Goal: Task Accomplishment & Management: Use online tool/utility

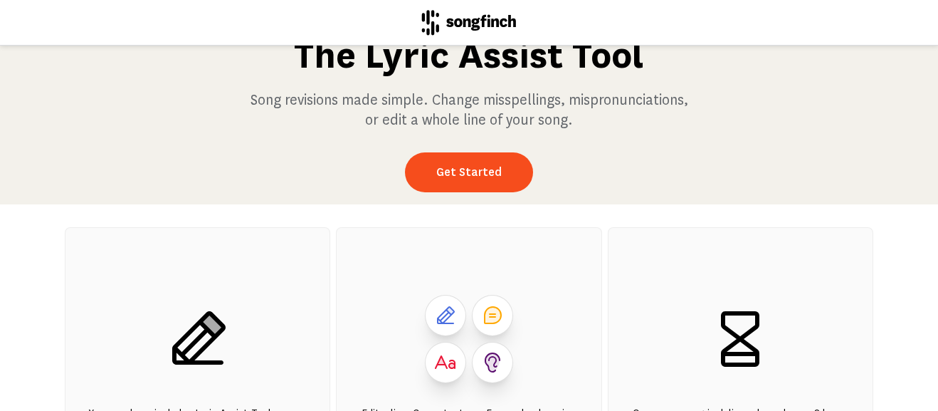
scroll to position [38, 0]
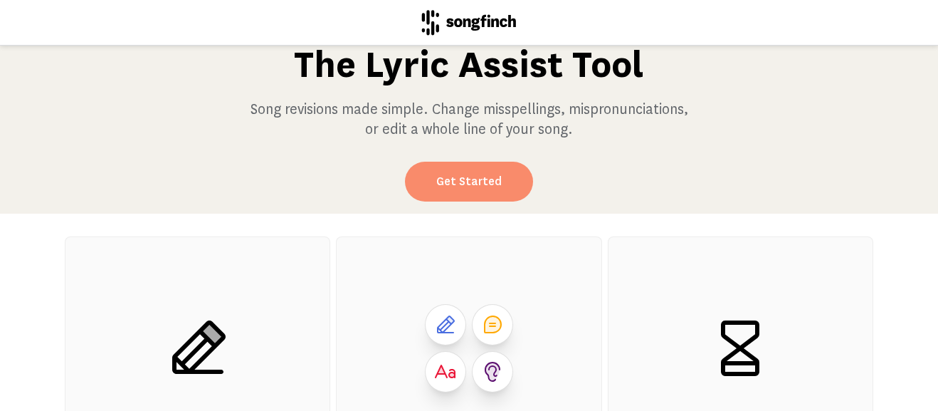
click at [465, 181] on link "Get Started" at bounding box center [469, 182] width 128 height 40
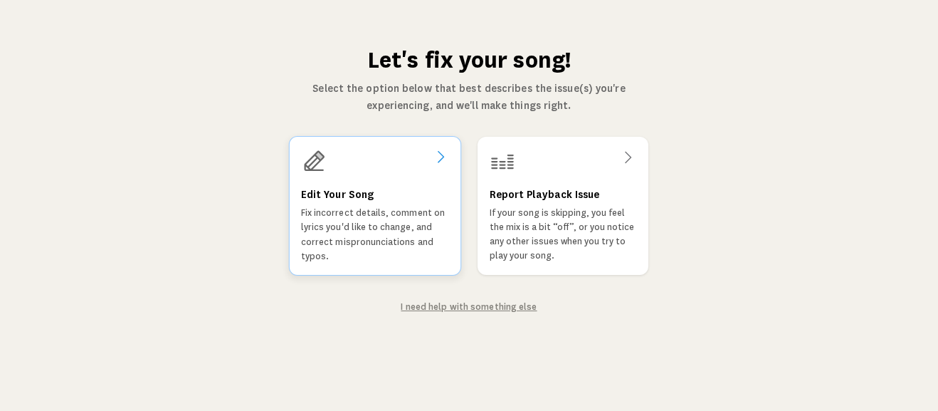
click at [393, 188] on div "Edit Your Song Fix incorrect details, comment on lyrics you'd like to change, a…" at bounding box center [375, 225] width 148 height 78
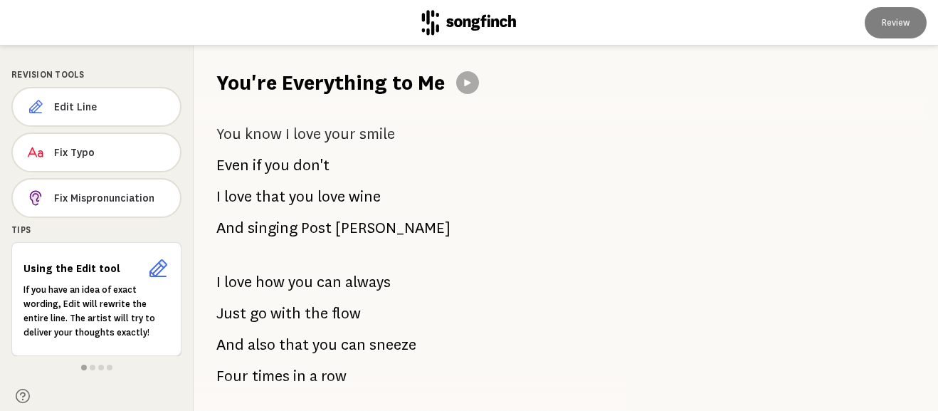
scroll to position [505, 0]
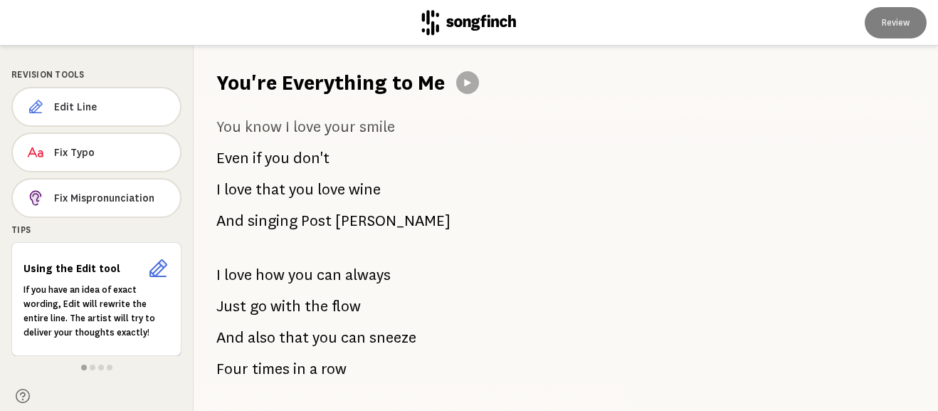
click at [385, 236] on div "Its been awhile Since that night on the trampoline in [DATE] If only we’d have …" at bounding box center [402, 254] width 417 height 314
drag, startPoint x: 382, startPoint y: 230, endPoint x: 268, endPoint y: 147, distance: 140.6
click at [268, 147] on div "Its been awhile Since that night on the trampoline in [DATE] If only we’d have …" at bounding box center [402, 254] width 417 height 314
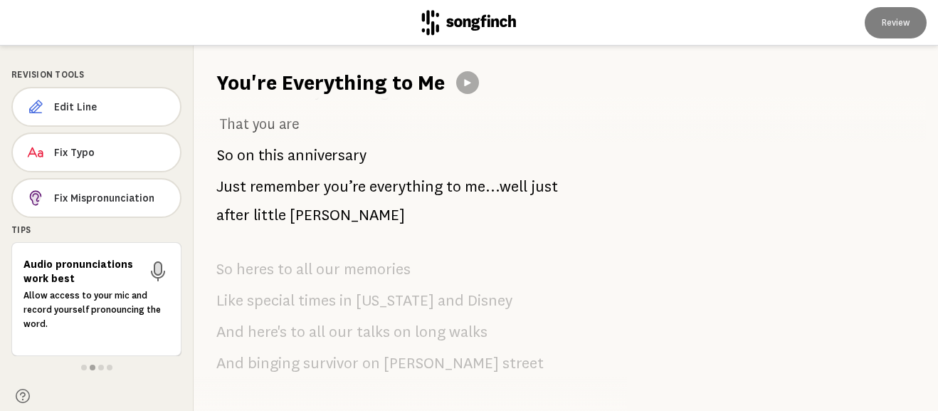
scroll to position [858, 0]
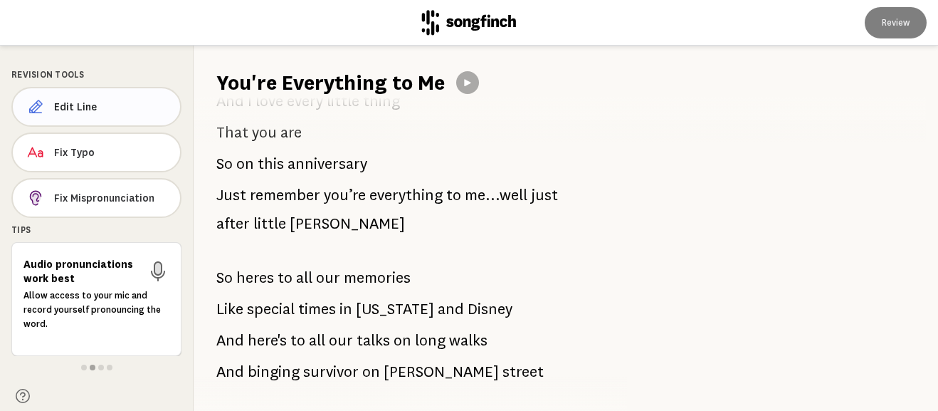
click at [117, 106] on span "Edit Line" at bounding box center [111, 107] width 115 height 14
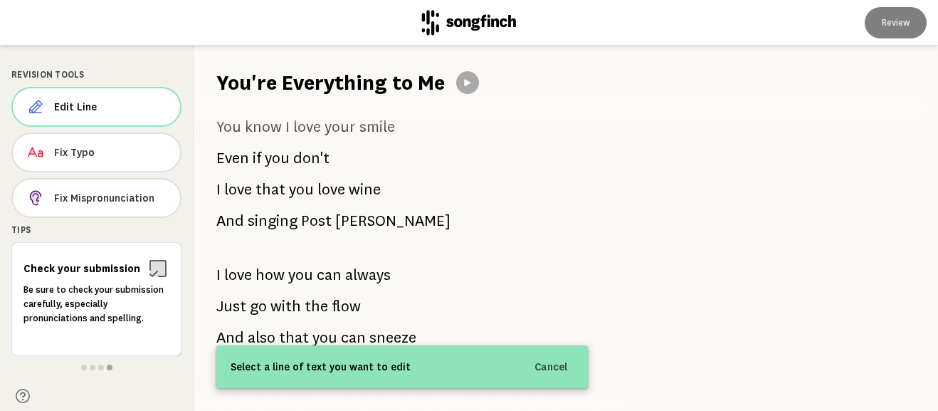
scroll to position [519, 0]
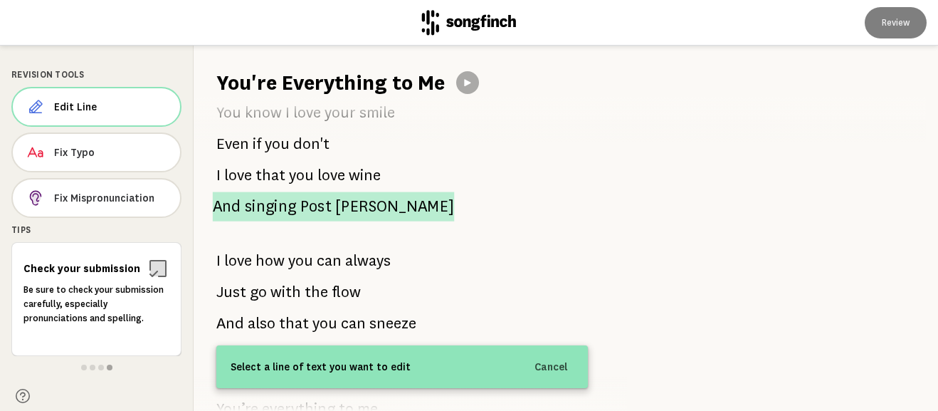
click at [374, 204] on span "[PERSON_NAME]" at bounding box center [394, 205] width 119 height 29
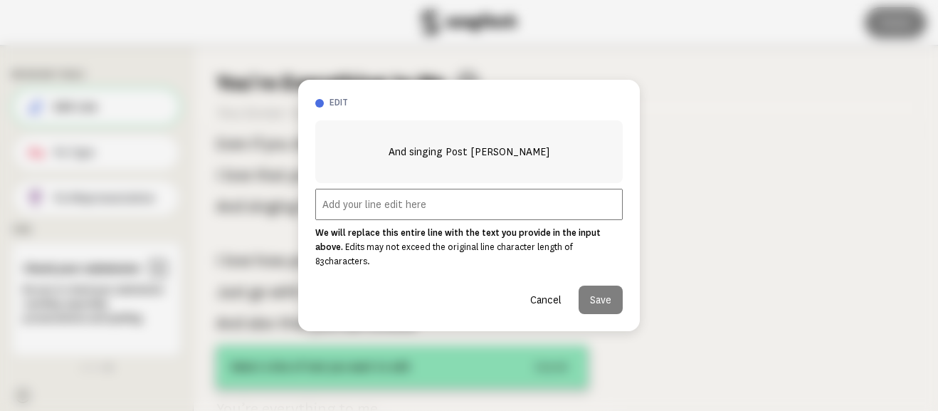
click at [547, 291] on button "Cancel" at bounding box center [546, 299] width 54 height 28
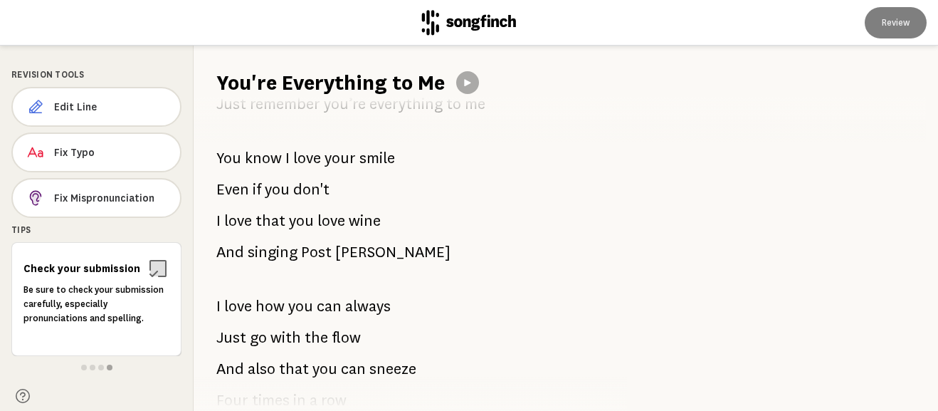
scroll to position [476, 0]
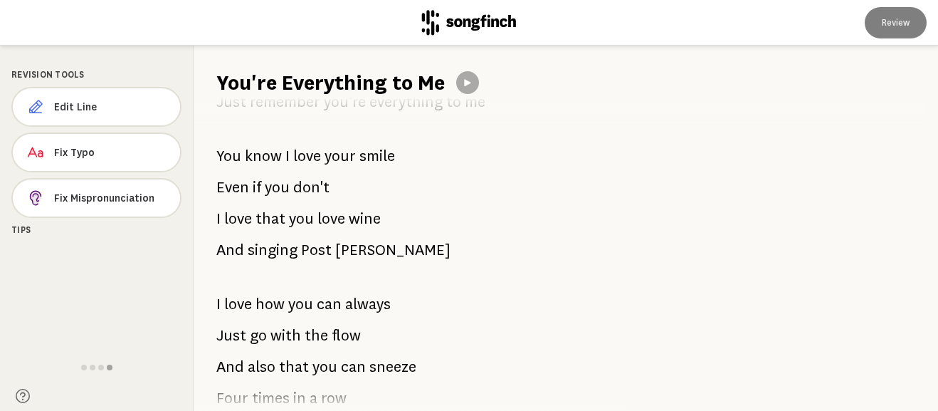
click at [270, 167] on span "know" at bounding box center [263, 156] width 37 height 28
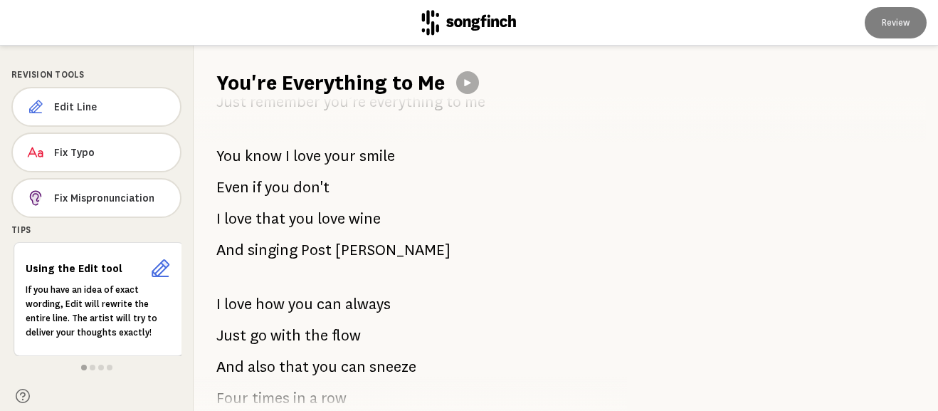
click at [270, 157] on span "know" at bounding box center [263, 156] width 37 height 28
click at [159, 273] on icon at bounding box center [158, 268] width 23 height 23
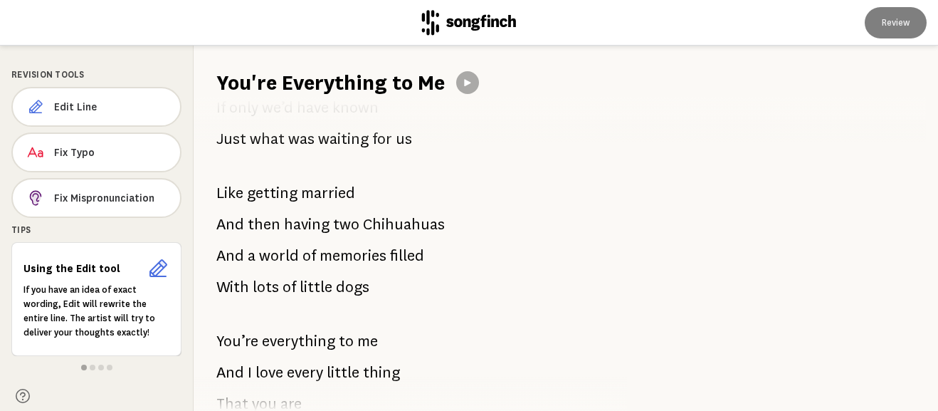
scroll to position [105, 0]
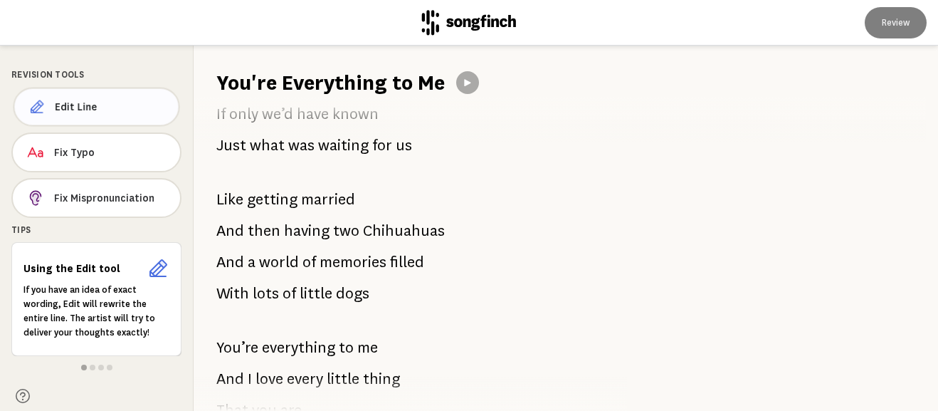
click at [109, 106] on span "Edit Line" at bounding box center [111, 107] width 112 height 14
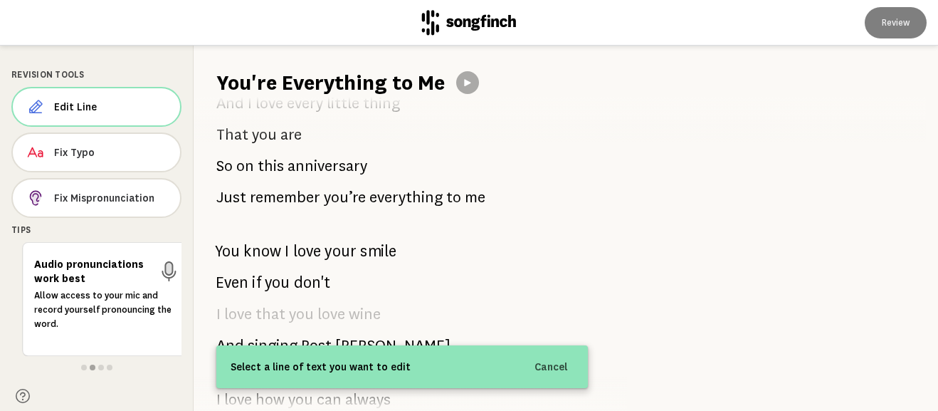
scroll to position [413, 0]
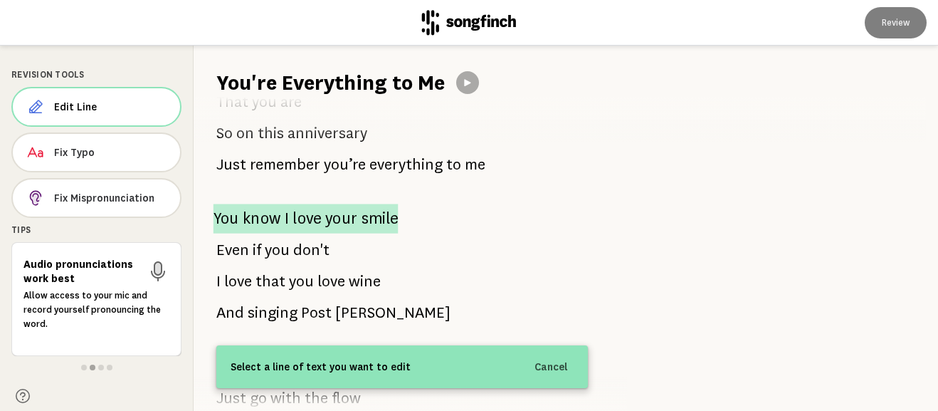
click at [312, 218] on span "love" at bounding box center [306, 218] width 28 height 29
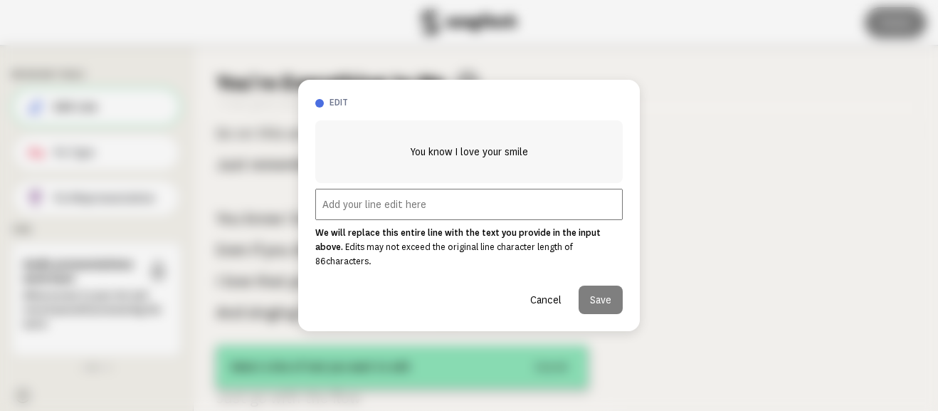
click at [445, 216] on input "text" at bounding box center [468, 204] width 307 height 31
click at [542, 291] on button "Cancel" at bounding box center [546, 299] width 54 height 28
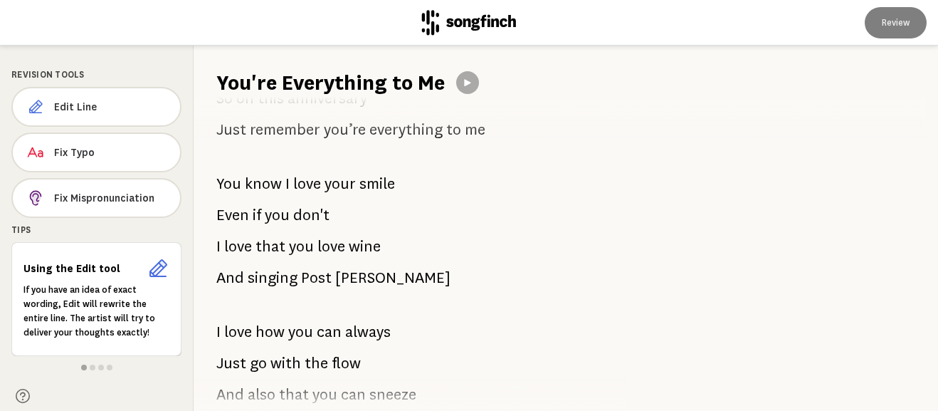
scroll to position [455, 0]
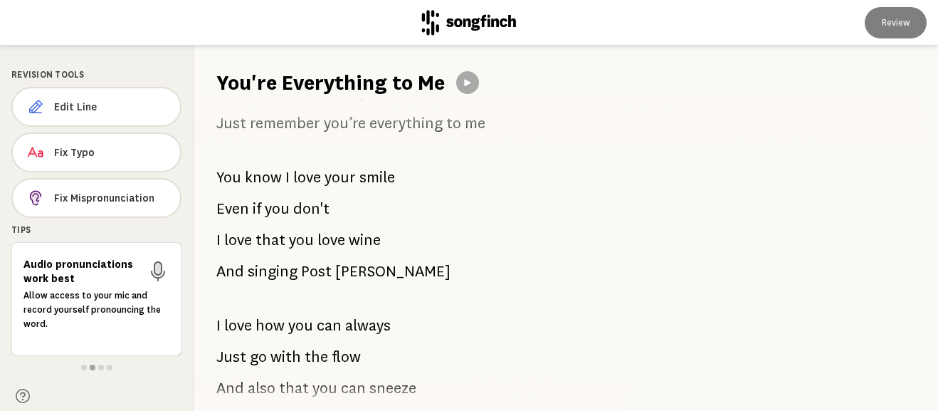
click at [361, 175] on span "smile" at bounding box center [377, 177] width 36 height 28
click at [344, 174] on span "your" at bounding box center [339, 177] width 31 height 28
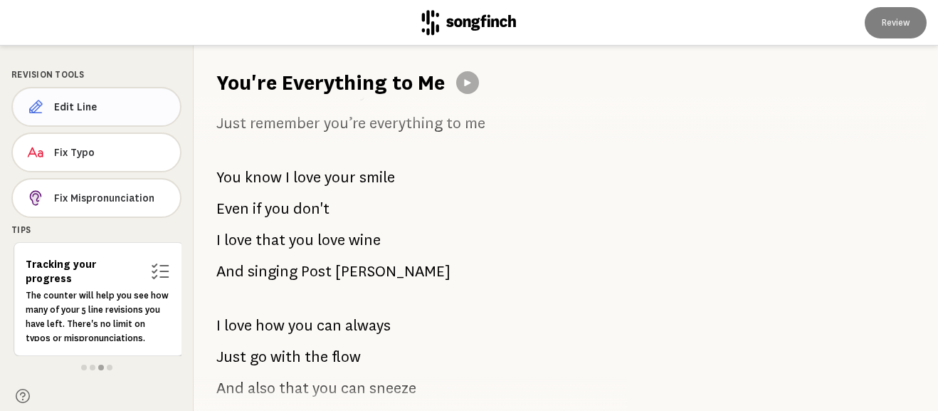
click at [124, 109] on span "Edit Line" at bounding box center [111, 107] width 115 height 14
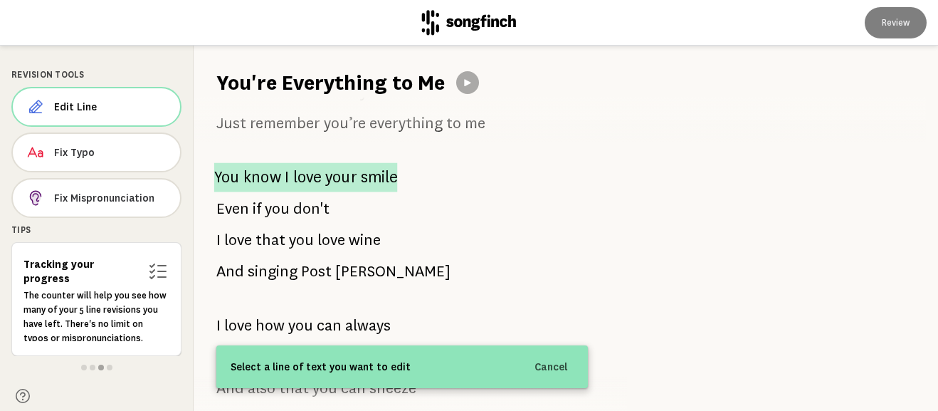
click at [347, 179] on span "your" at bounding box center [341, 176] width 32 height 29
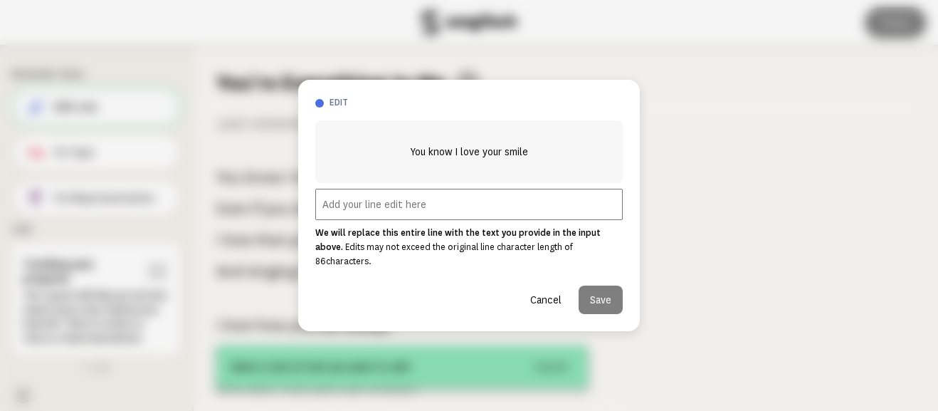
click at [416, 215] on input "text" at bounding box center [468, 204] width 307 height 31
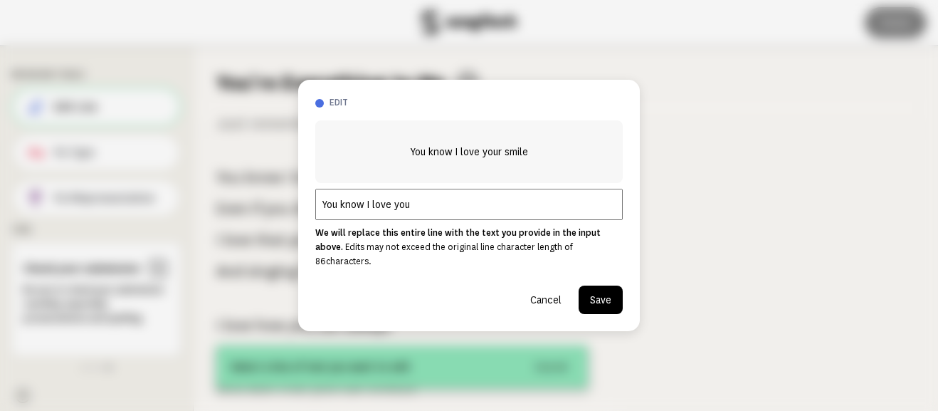
click at [374, 209] on input "You know I love you" at bounding box center [468, 204] width 307 height 31
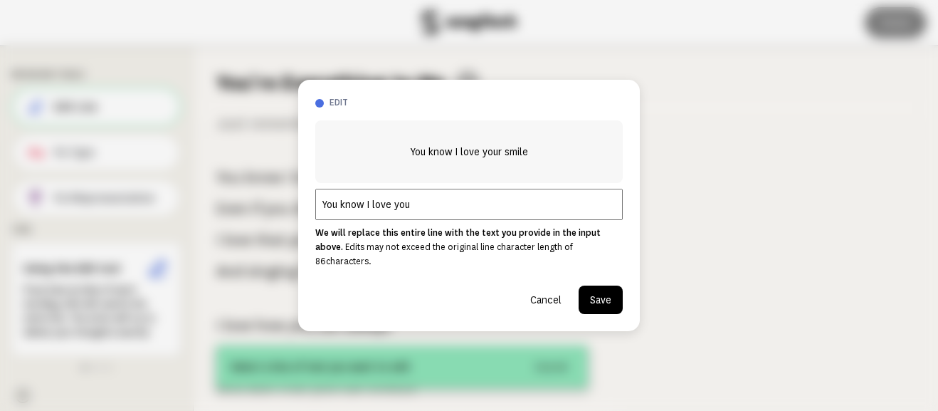
type input "You know I love you"
click at [608, 293] on button "Save" at bounding box center [601, 299] width 44 height 28
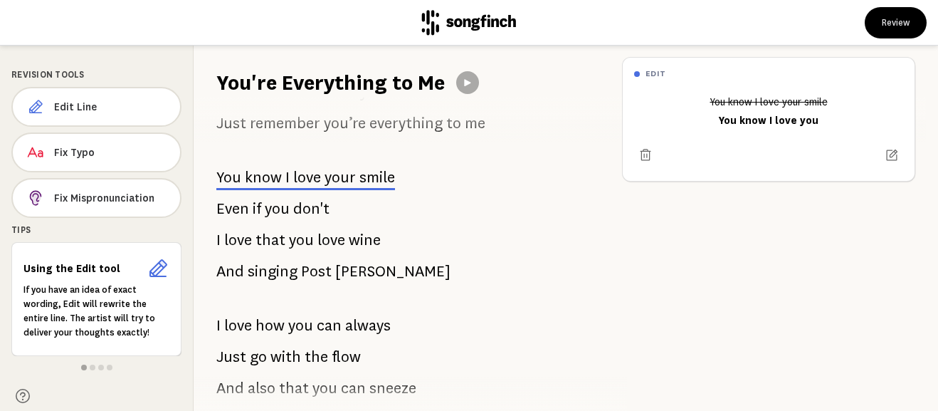
click at [608, 293] on div "Its been awhile Since that night on the trampoline in [DATE] If only we’d have …" at bounding box center [402, 254] width 417 height 314
click at [351, 185] on span "your" at bounding box center [339, 177] width 31 height 17
click at [293, 201] on span "don't" at bounding box center [311, 208] width 36 height 28
click at [291, 209] on p "Even if you don't" at bounding box center [272, 208] width 113 height 28
click at [125, 110] on span "Edit Line" at bounding box center [111, 107] width 115 height 14
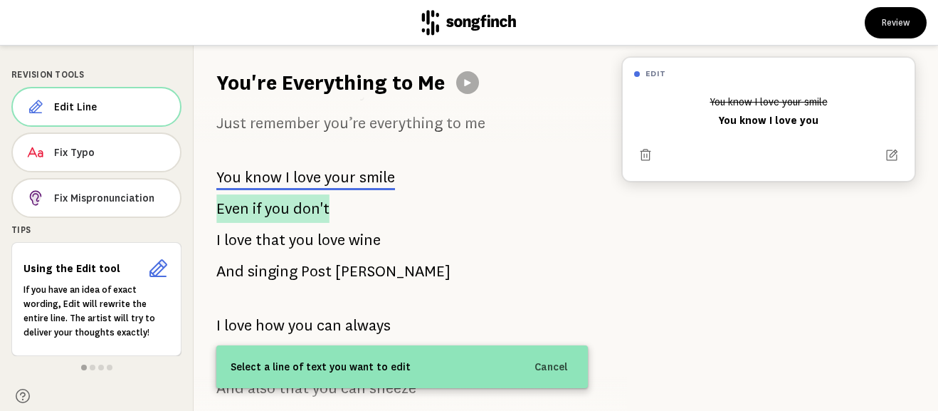
click at [232, 215] on span "Even" at bounding box center [232, 208] width 33 height 28
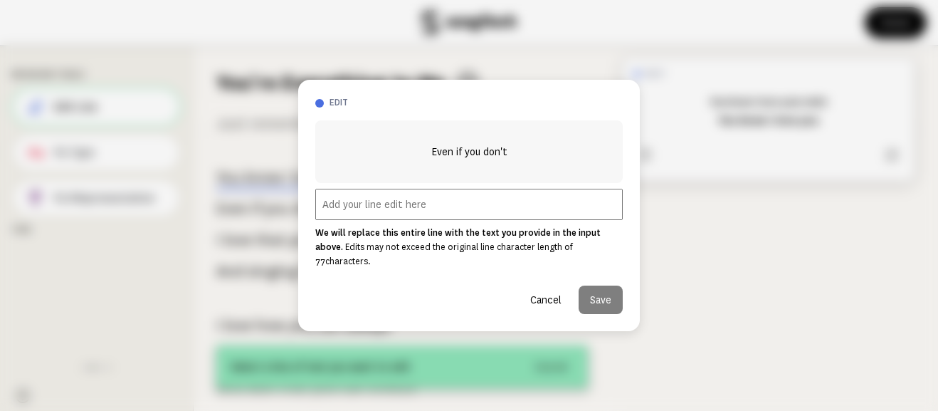
click at [371, 216] on input "text" at bounding box center [468, 204] width 307 height 31
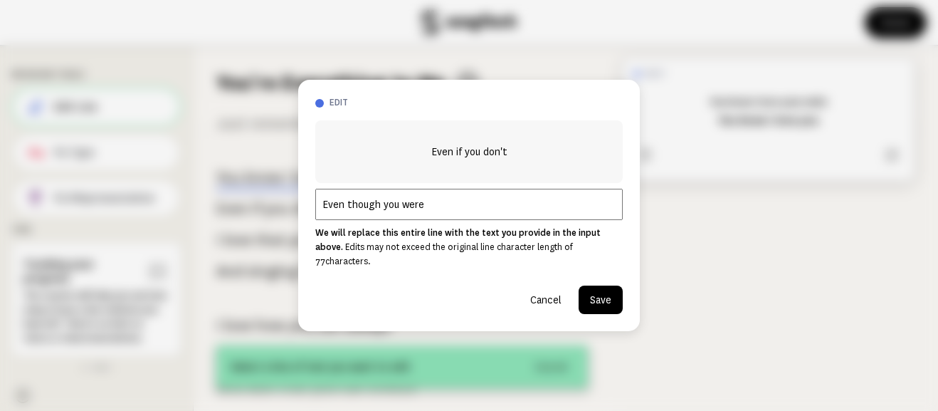
type input "Even though you were"
click at [436, 214] on input "Even though you were" at bounding box center [468, 204] width 307 height 31
click at [555, 297] on button "Cancel" at bounding box center [546, 299] width 54 height 28
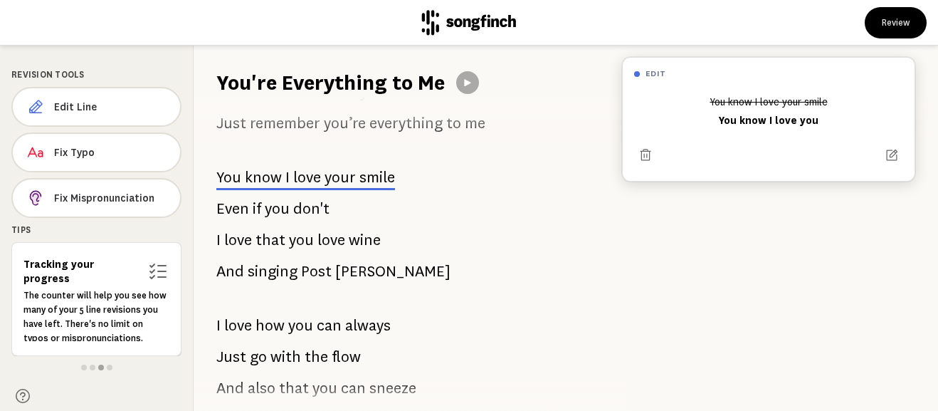
click at [351, 177] on span "your" at bounding box center [339, 177] width 31 height 17
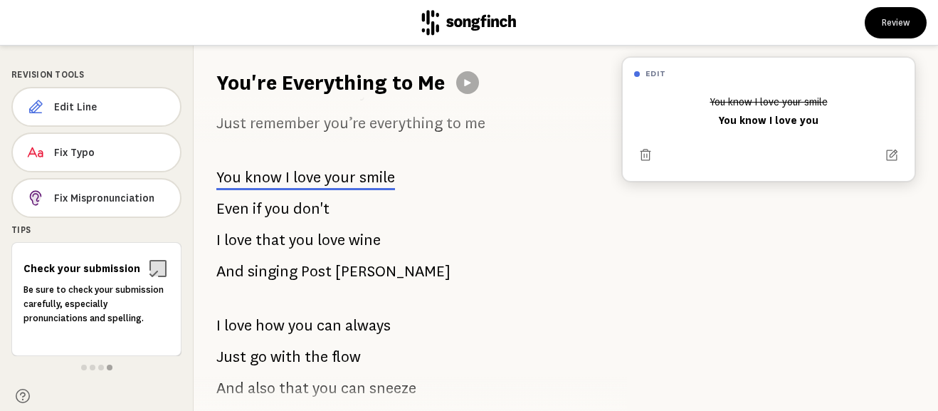
click at [789, 119] on div "You know I love your smile You know I love you" at bounding box center [768, 111] width 269 height 43
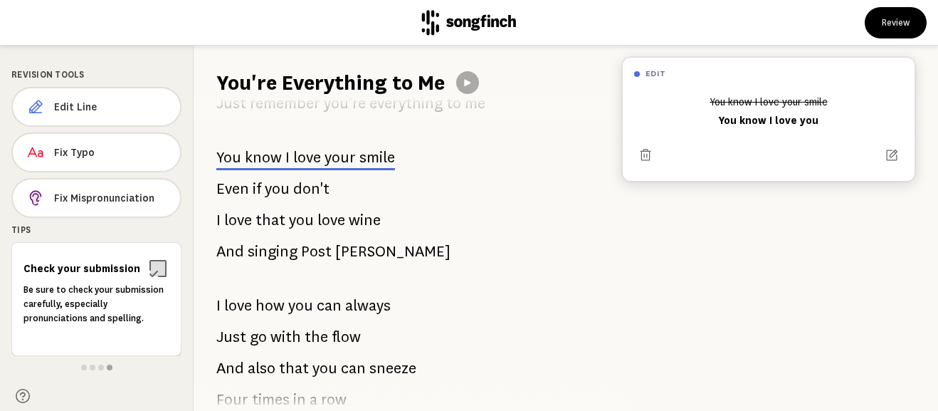
scroll to position [485, 0]
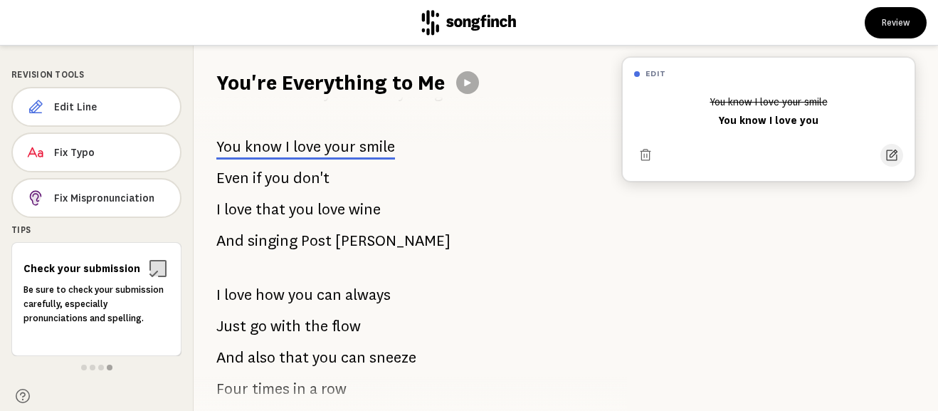
click at [889, 159] on icon at bounding box center [892, 155] width 14 height 14
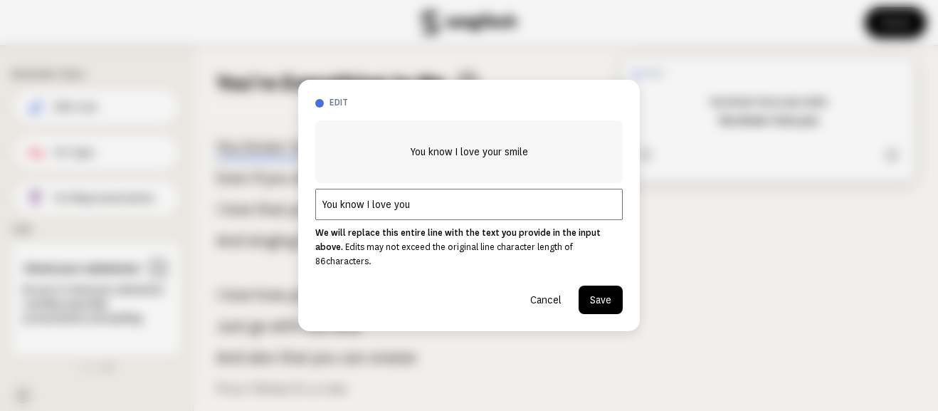
click at [450, 231] on div "You know I love your smile You know I love you We will replace this entire line…" at bounding box center [468, 217] width 307 height 194
click at [448, 217] on input "You know I love you" at bounding box center [468, 204] width 307 height 31
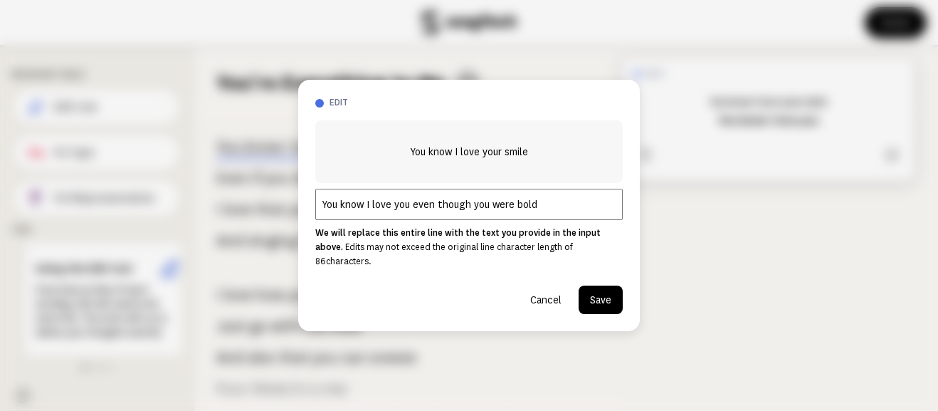
type input "You know I love you even though you were bold"
click at [603, 287] on button "Save" at bounding box center [601, 299] width 44 height 28
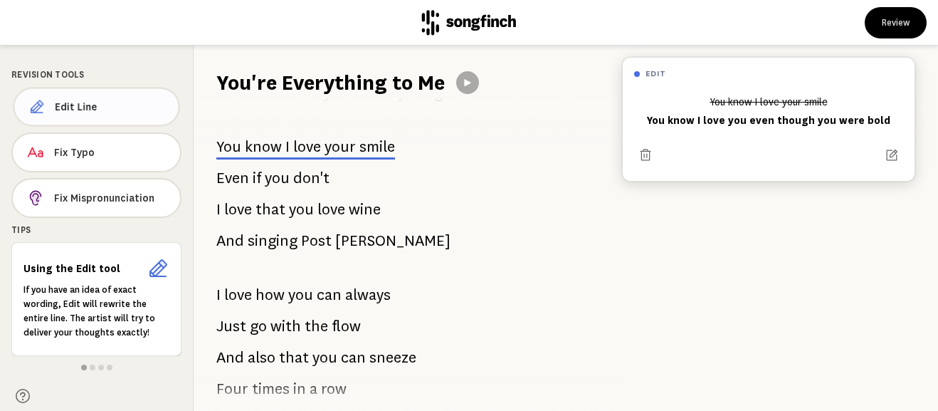
click at [117, 110] on span "Edit Line" at bounding box center [111, 107] width 112 height 14
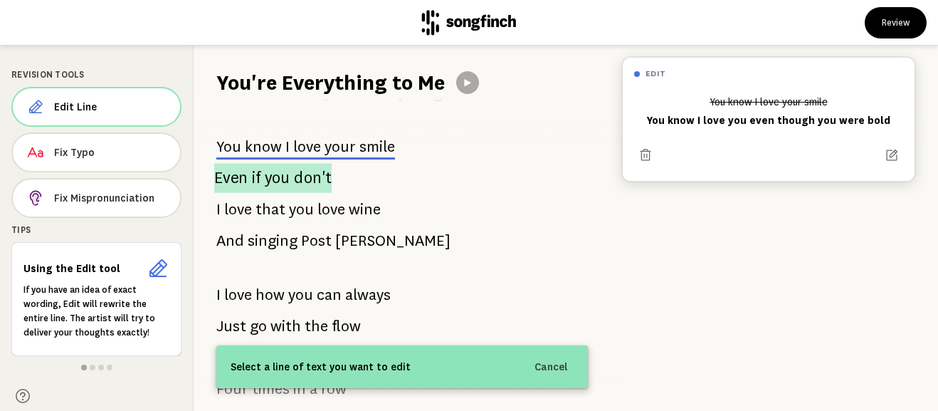
click at [254, 179] on span "if" at bounding box center [256, 178] width 9 height 30
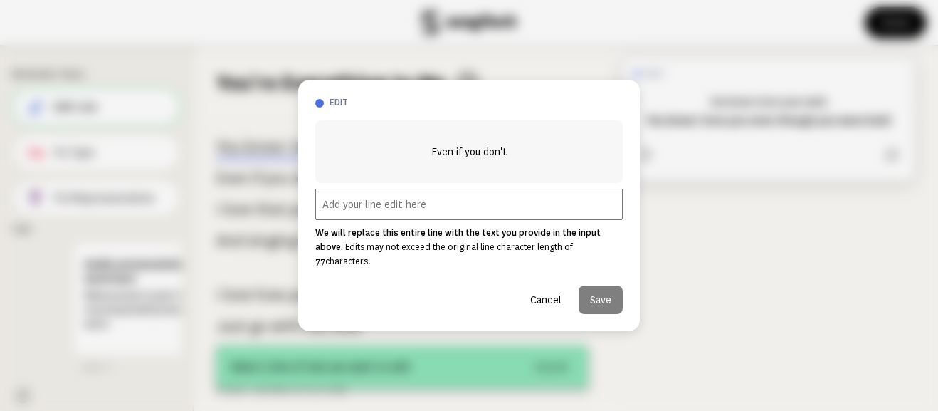
click at [445, 211] on input "text" at bounding box center [468, 204] width 307 height 31
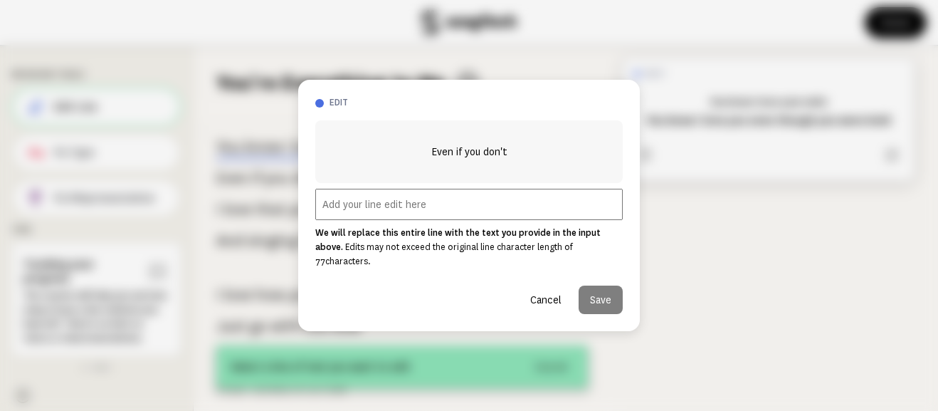
click at [547, 286] on button "Cancel" at bounding box center [546, 299] width 54 height 28
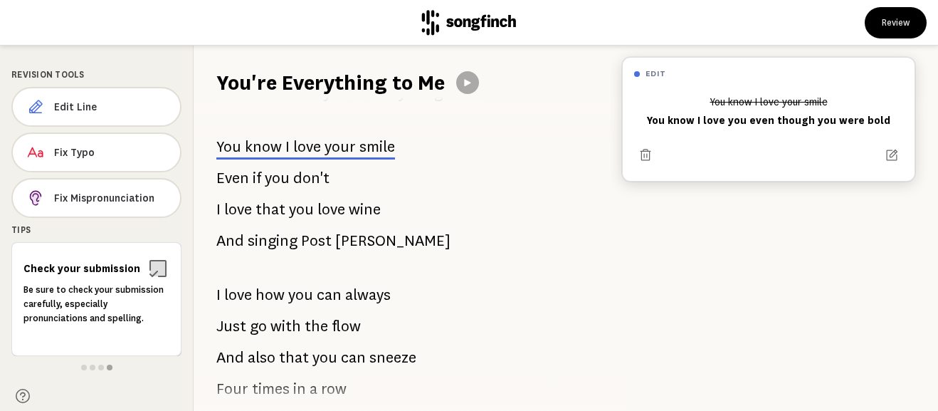
click at [734, 123] on div "You know I love your smile You know I love you even though you were bold" at bounding box center [768, 111] width 269 height 43
click at [898, 154] on icon at bounding box center [892, 156] width 14 height 14
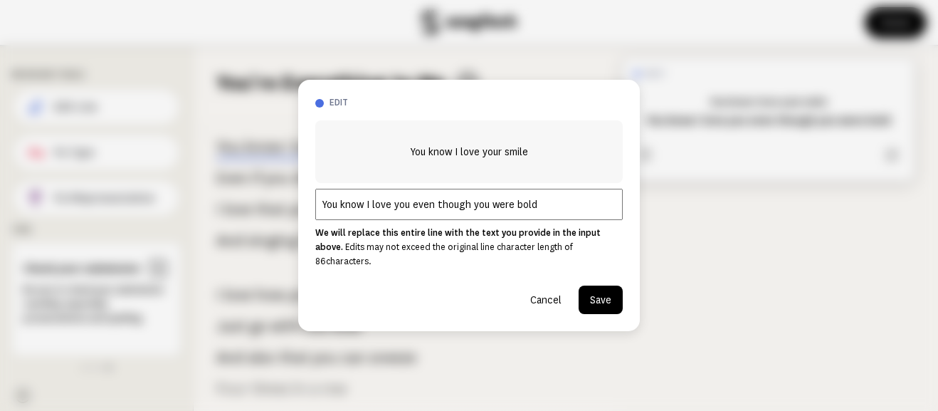
drag, startPoint x: 537, startPoint y: 218, endPoint x: 302, endPoint y: 160, distance: 242.5
click at [302, 160] on div "edit You know I love your smile You know I love you even though you were bold W…" at bounding box center [469, 205] width 342 height 251
paste input "I fell for you, even though you were a little sly,"
type input "I fell for you, even though you were a little sly,"
click at [598, 296] on button "Save" at bounding box center [601, 299] width 44 height 28
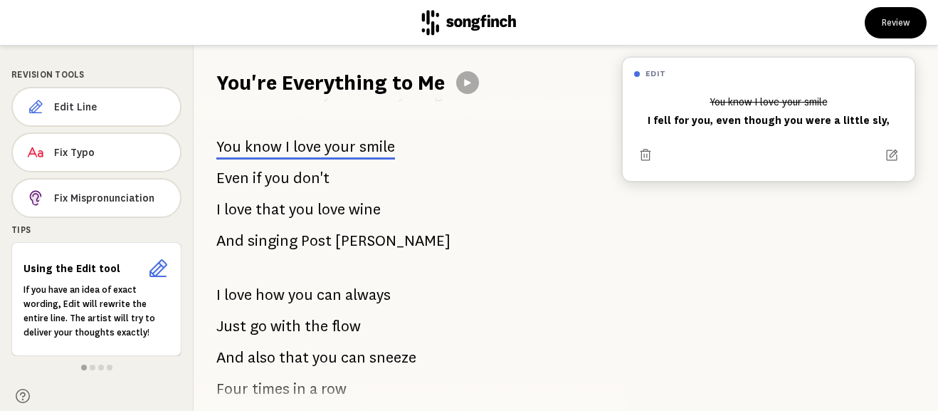
click at [285, 180] on span "you" at bounding box center [277, 178] width 25 height 28
click at [80, 89] on button "Edit Line" at bounding box center [96, 107] width 169 height 40
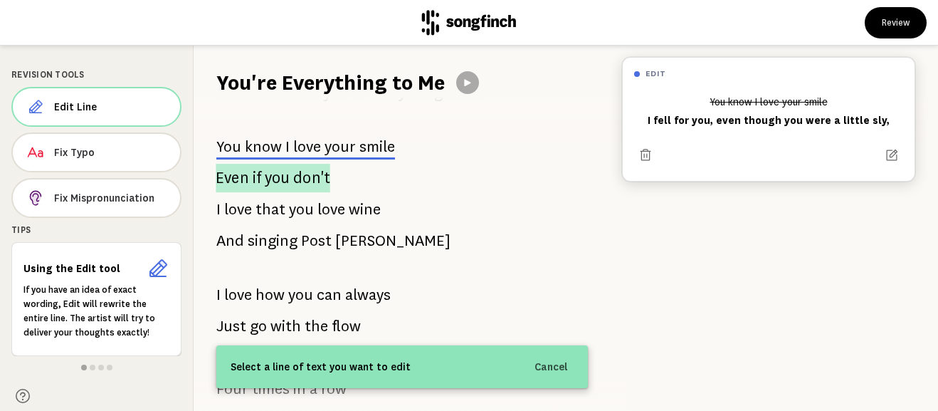
click at [258, 180] on span "if" at bounding box center [257, 178] width 9 height 28
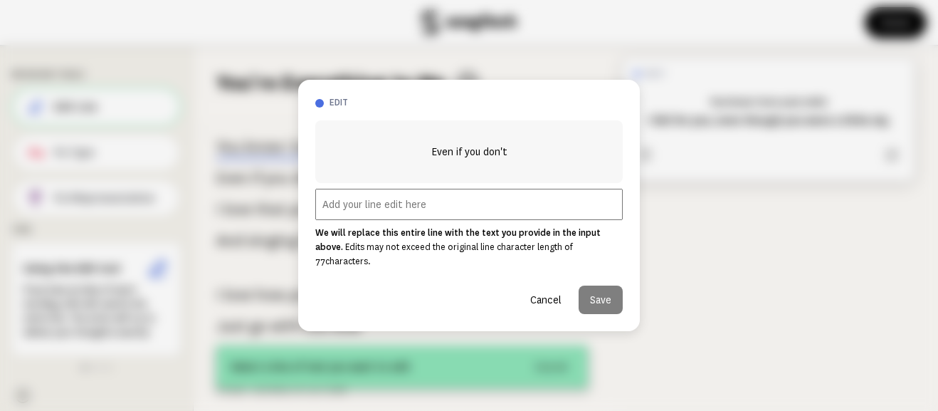
click at [426, 216] on input "text" at bounding box center [468, 204] width 307 height 31
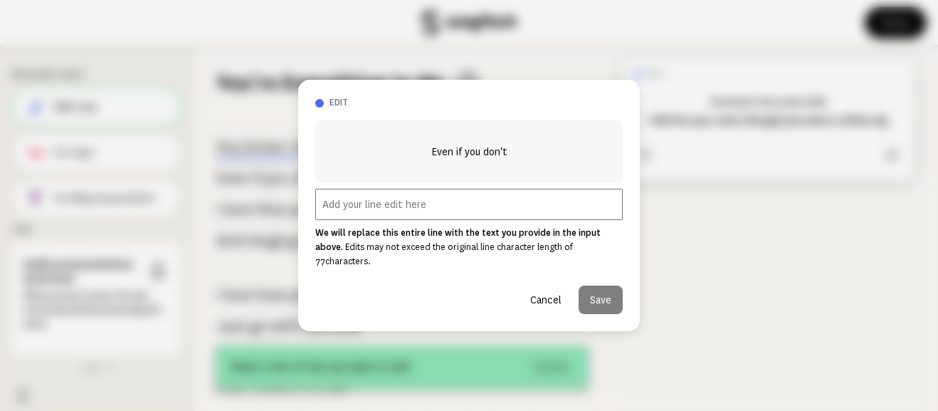
click at [337, 216] on input "text" at bounding box center [468, 204] width 307 height 31
paste input "Tweaking my photo, finding reasons just to swing by."
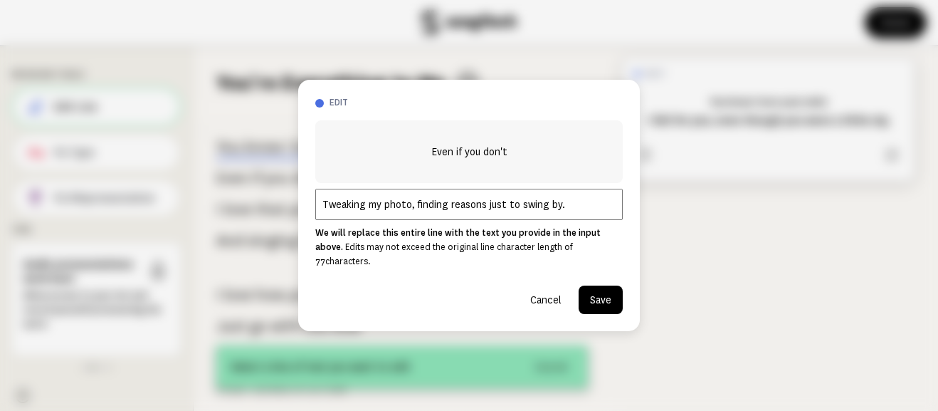
type input "Tweaking my photo, finding reasons just to swing by."
click at [593, 296] on button "Save" at bounding box center [601, 299] width 44 height 28
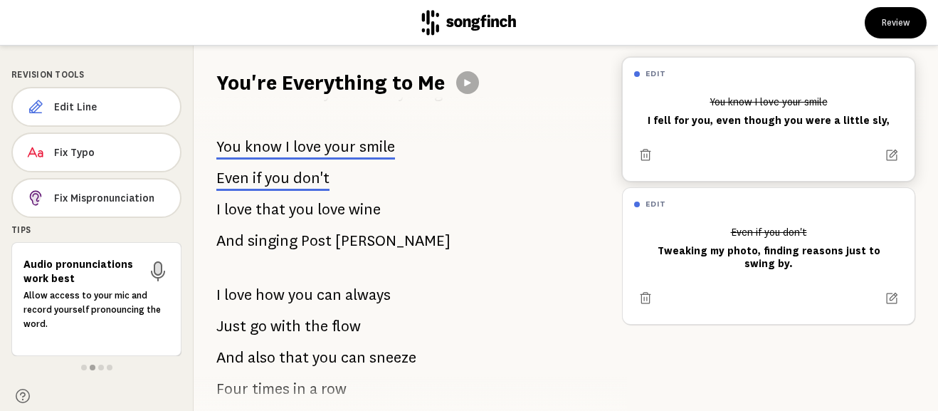
click at [338, 218] on span "love" at bounding box center [331, 209] width 28 height 28
click at [336, 205] on span "love" at bounding box center [331, 209] width 28 height 28
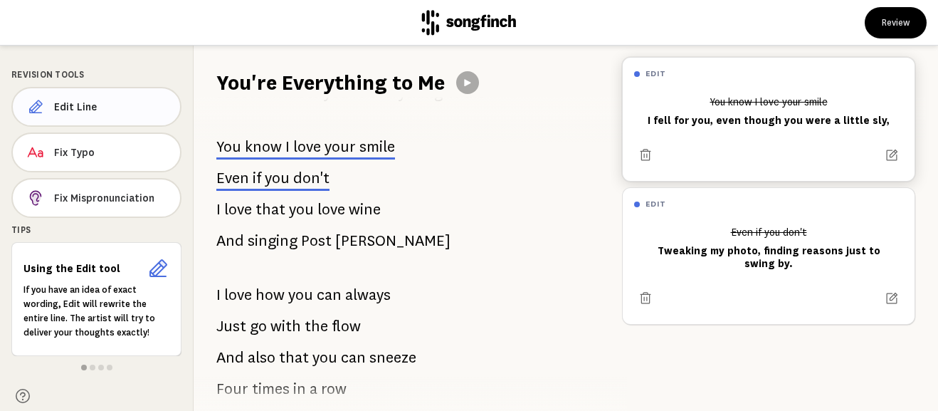
click at [101, 123] on button "Edit Line" at bounding box center [96, 107] width 170 height 40
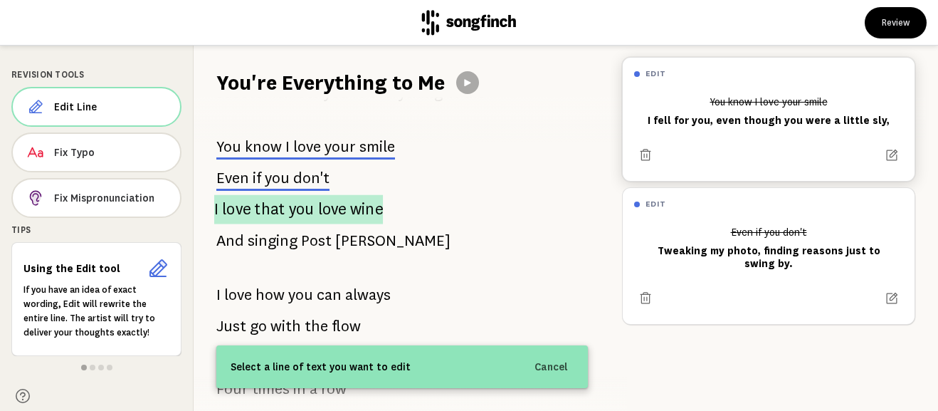
click at [236, 214] on span "love" at bounding box center [236, 208] width 28 height 29
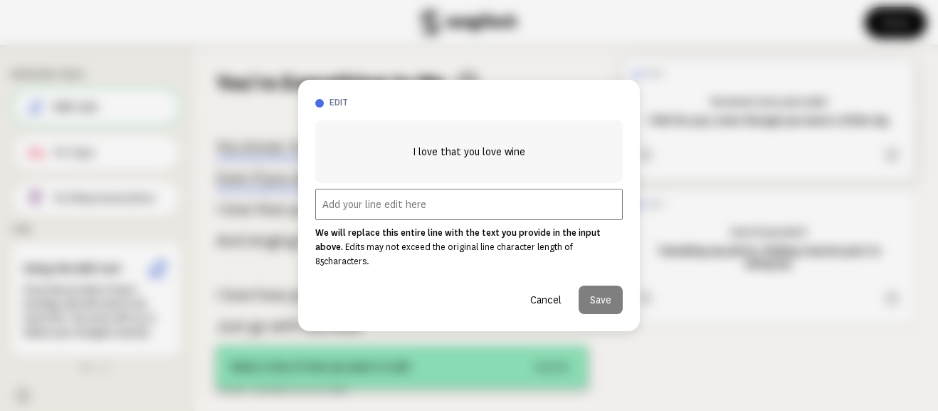
click at [444, 214] on input "text" at bounding box center [468, 204] width 307 height 31
paste input "Guess your crazy plan worked out, ‘cause here we are,"
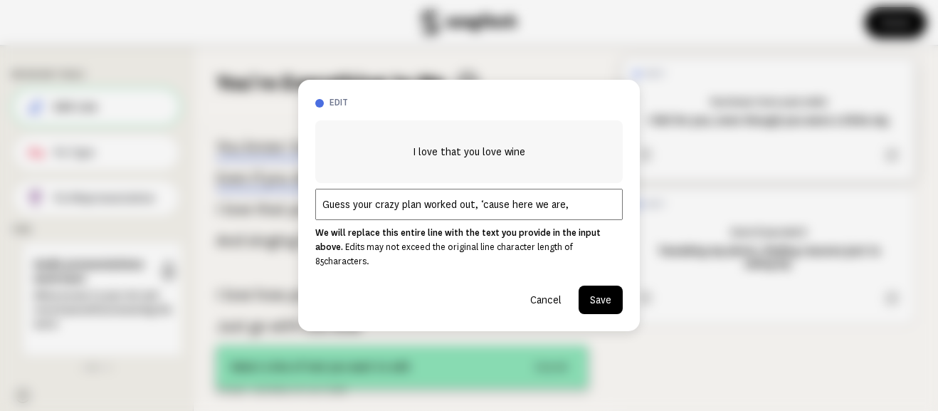
type input "Guess your crazy plan worked out, ‘cause here we are,"
click at [610, 294] on button "Save" at bounding box center [601, 299] width 44 height 28
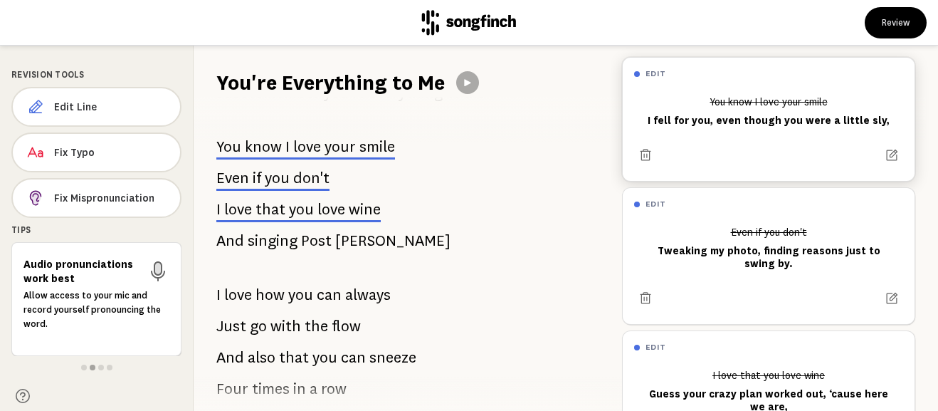
click at [330, 238] on p "And singing Post [PERSON_NAME]" at bounding box center [333, 240] width 234 height 28
click at [144, 112] on span "Edit Line" at bounding box center [111, 107] width 115 height 14
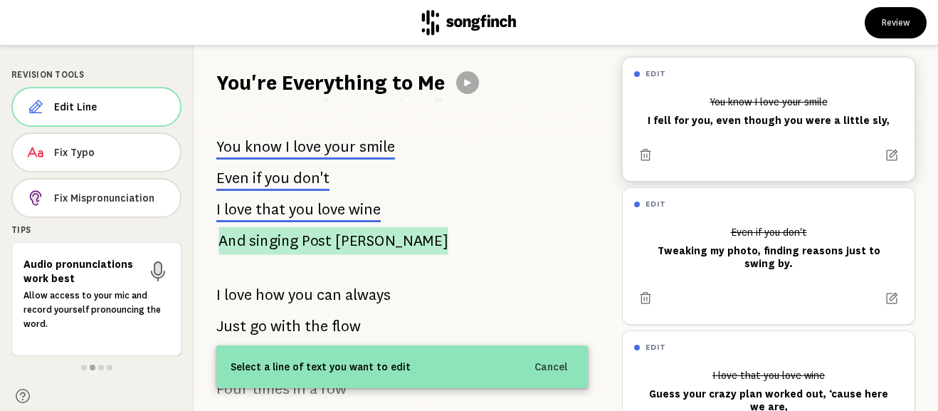
click at [242, 236] on p "And singing Post [PERSON_NAME]" at bounding box center [332, 240] width 229 height 28
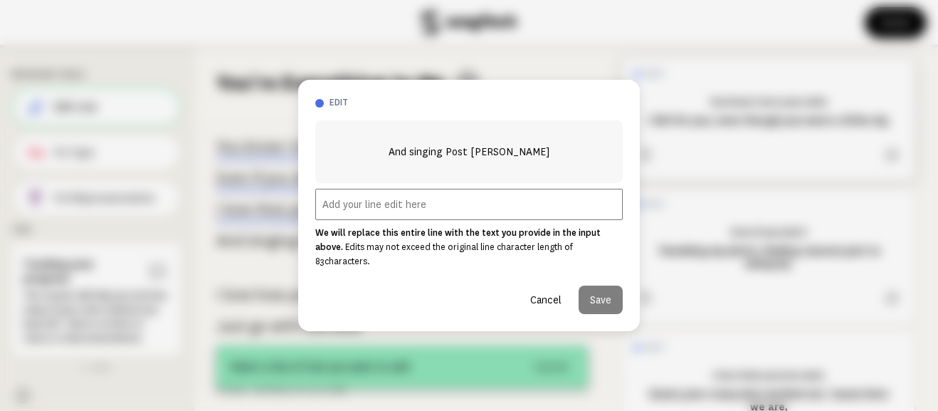
click at [354, 220] on input "text" at bounding box center [468, 204] width 307 height 31
paste input "Almost twenty years, we’ve come so far."
type input "Almost twenty years, we’ve come so far."
click at [598, 287] on button "Save" at bounding box center [601, 299] width 44 height 28
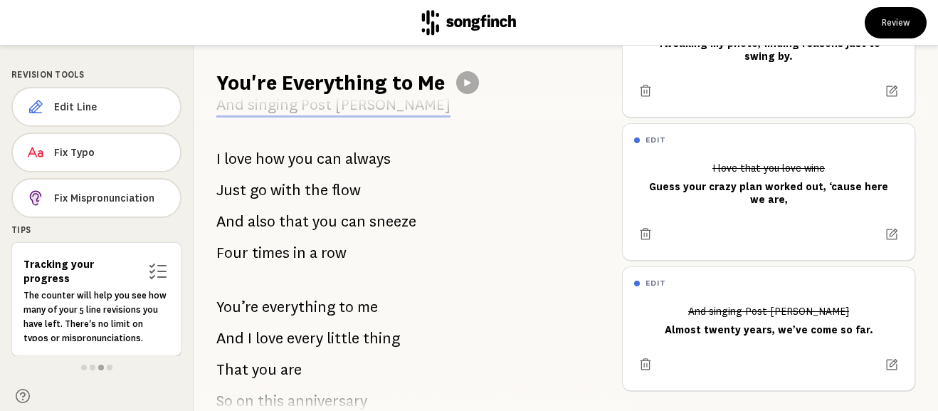
scroll to position [622, 0]
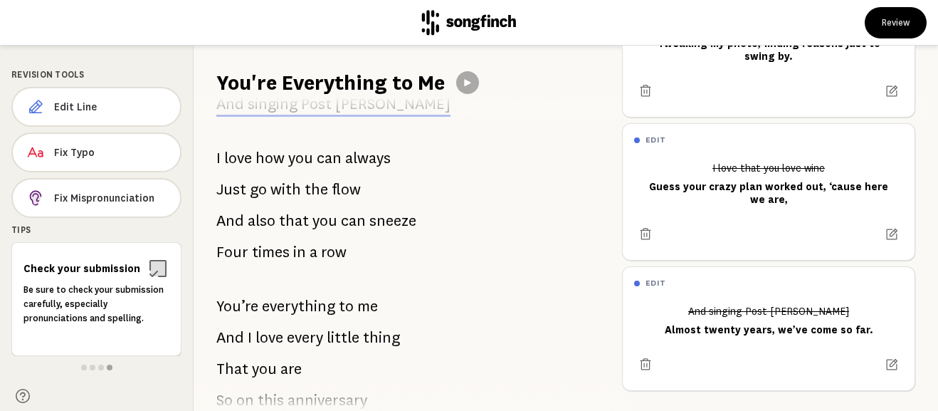
click at [338, 161] on span "can" at bounding box center [329, 158] width 25 height 28
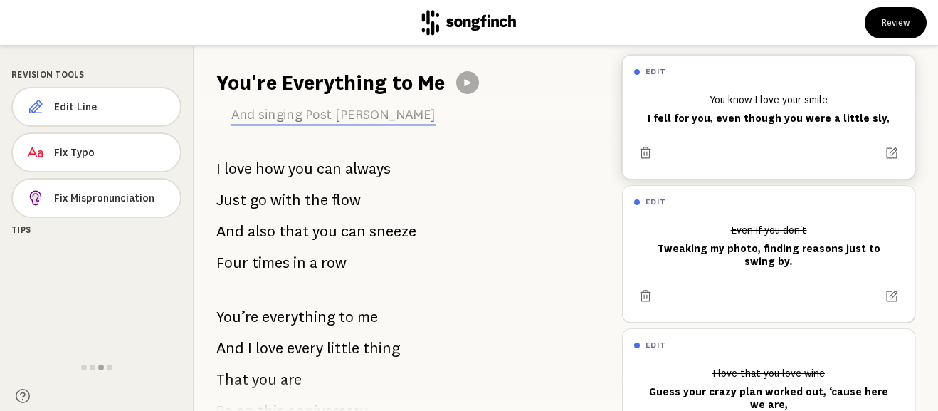
scroll to position [603, 0]
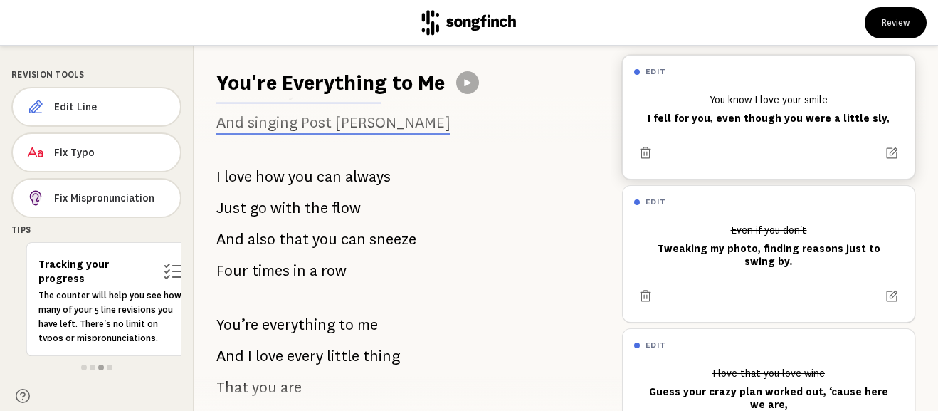
click at [314, 184] on p "I love how you can always" at bounding box center [303, 176] width 174 height 28
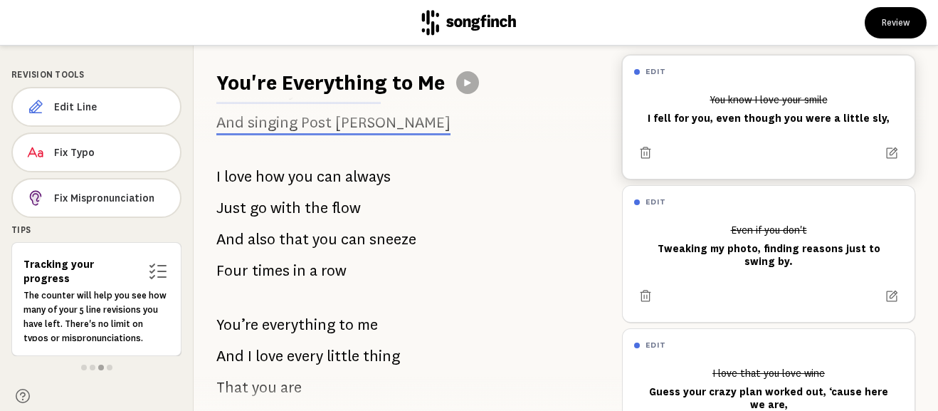
click at [312, 172] on p "I love how you can always" at bounding box center [303, 176] width 174 height 28
click at [118, 110] on span "Edit Line" at bounding box center [111, 107] width 115 height 14
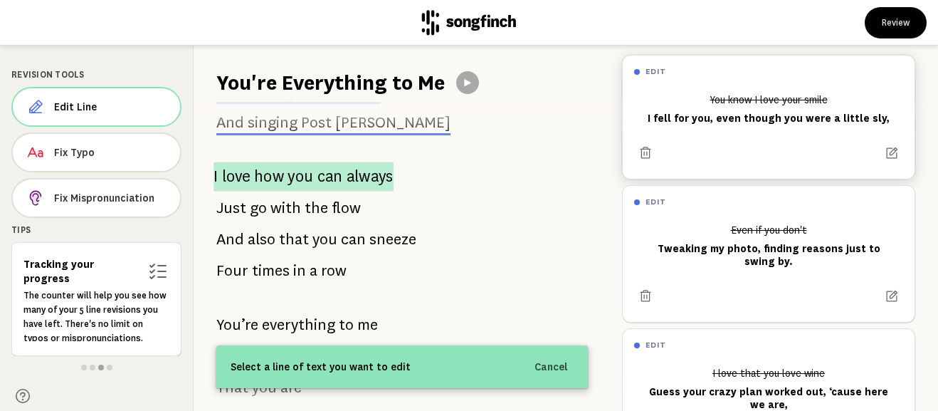
click at [265, 176] on span "how" at bounding box center [269, 176] width 30 height 29
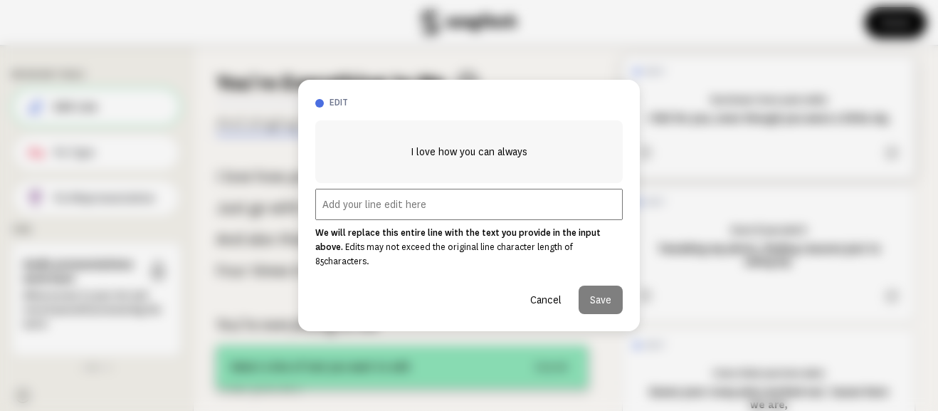
click at [549, 294] on button "Cancel" at bounding box center [546, 299] width 54 height 28
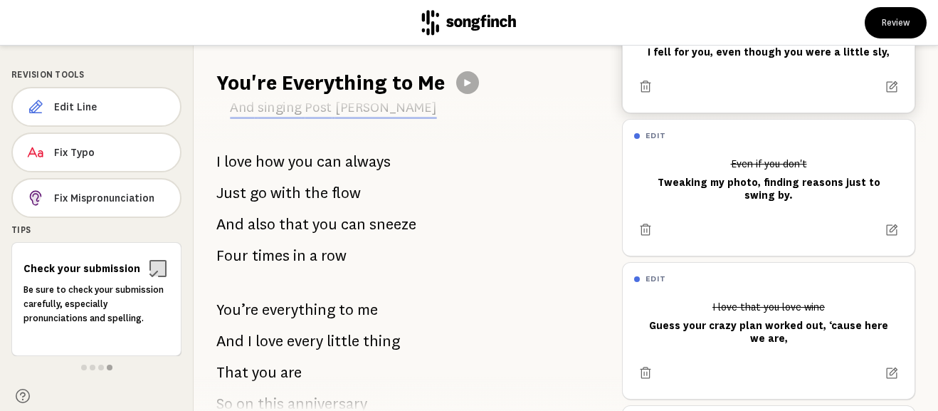
scroll to position [612, 0]
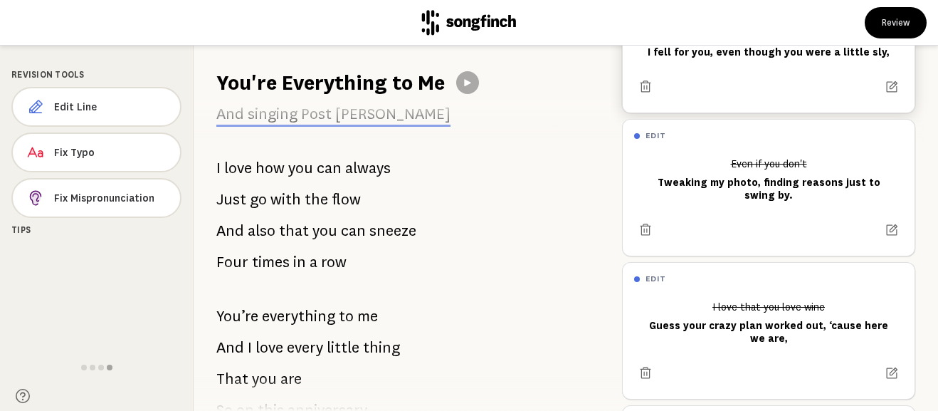
click at [241, 172] on span "love" at bounding box center [238, 168] width 28 height 28
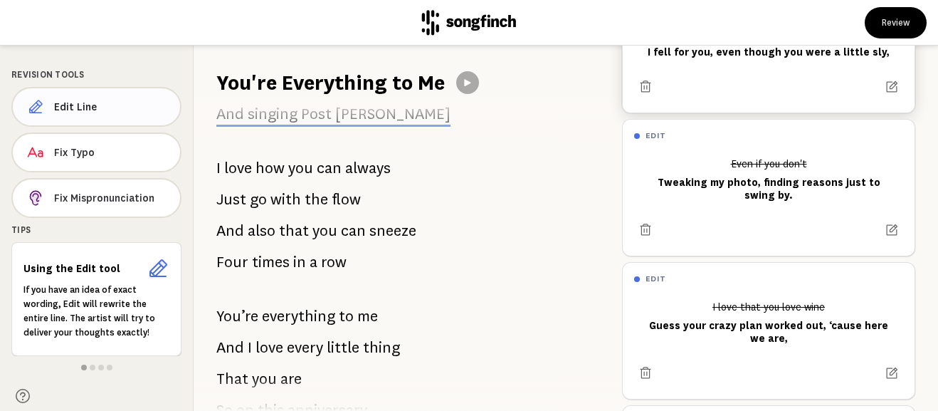
click at [126, 112] on span "Edit Line" at bounding box center [111, 107] width 115 height 14
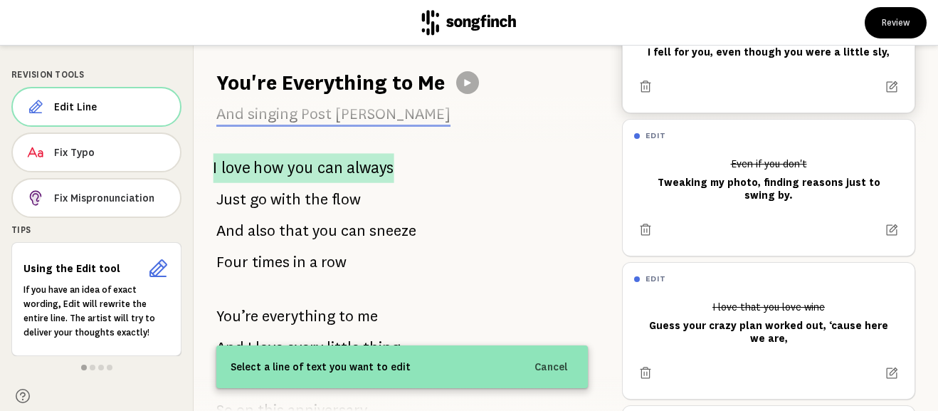
click at [238, 169] on span "love" at bounding box center [235, 167] width 28 height 29
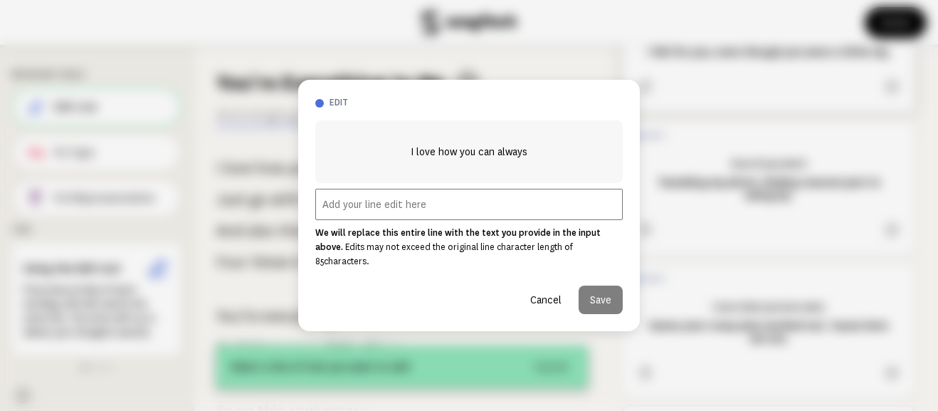
click at [392, 220] on input "text" at bounding box center [468, 204] width 307 height 31
type input "I love"
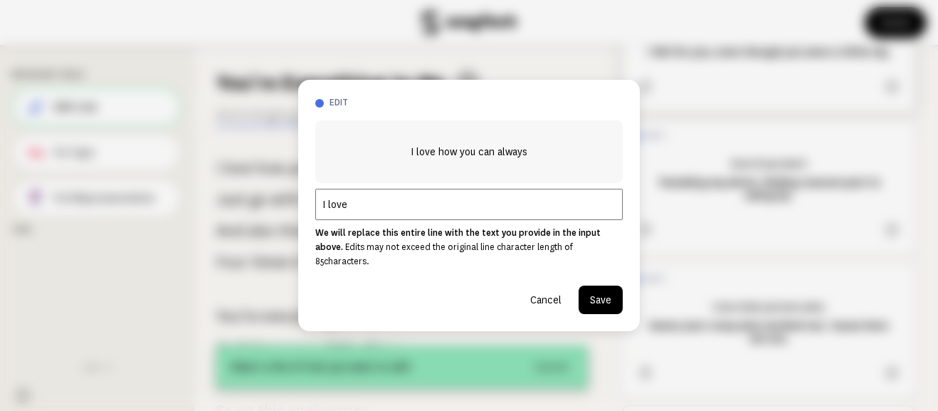
click at [549, 292] on button "Cancel" at bounding box center [546, 299] width 54 height 28
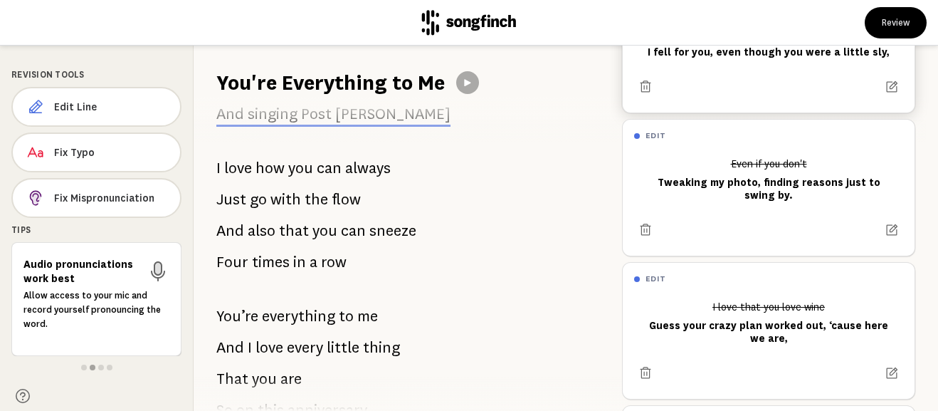
click at [292, 167] on span "you" at bounding box center [300, 168] width 25 height 28
click at [119, 113] on span "Edit Line" at bounding box center [111, 107] width 115 height 14
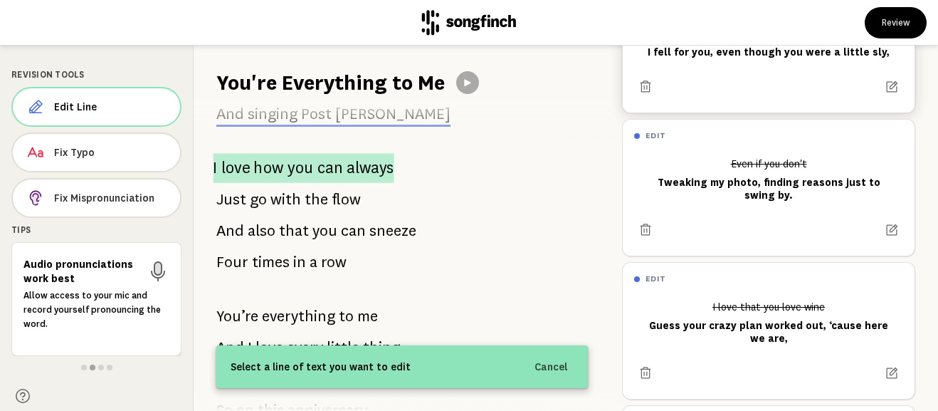
click at [241, 159] on span "love" at bounding box center [235, 168] width 28 height 30
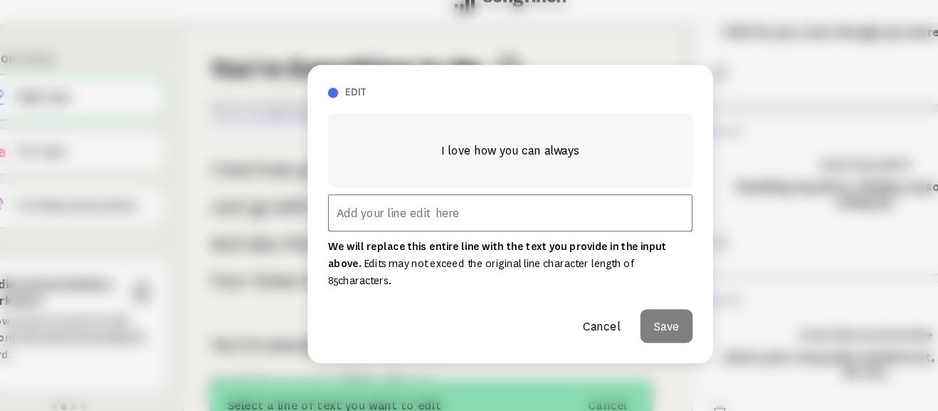
click at [423, 220] on input "text" at bounding box center [468, 204] width 307 height 31
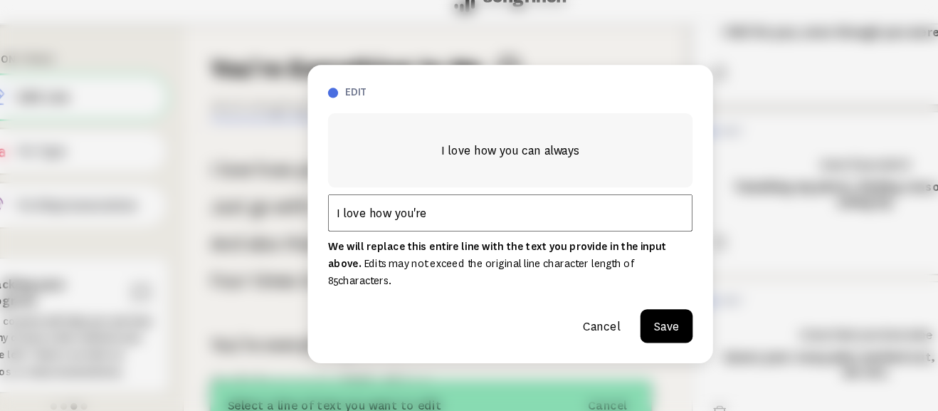
type input "I love how you're"
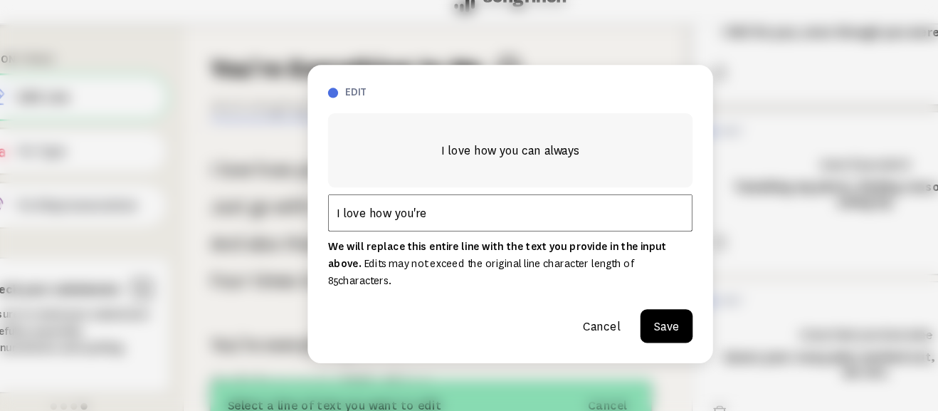
click at [547, 295] on button "Cancel" at bounding box center [546, 299] width 54 height 28
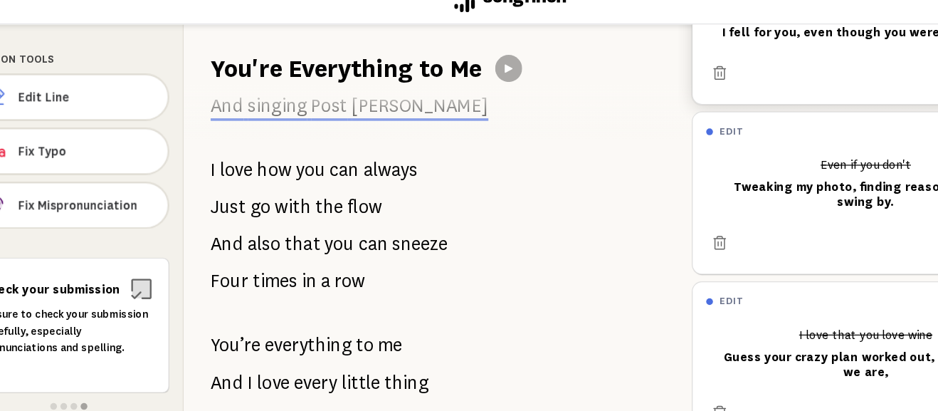
drag, startPoint x: 209, startPoint y: 171, endPoint x: 334, endPoint y: 260, distance: 153.8
click at [332, 258] on div "Its been awhile Since that night on the trampoline in [DATE] If only we’d have …" at bounding box center [402, 254] width 417 height 314
drag, startPoint x: 347, startPoint y: 260, endPoint x: 257, endPoint y: 186, distance: 116.4
click at [257, 186] on div "Its been awhile Since that night on the trampoline in [DATE] If only we’d have …" at bounding box center [402, 254] width 417 height 314
drag, startPoint x: 216, startPoint y: 164, endPoint x: 317, endPoint y: 233, distance: 122.8
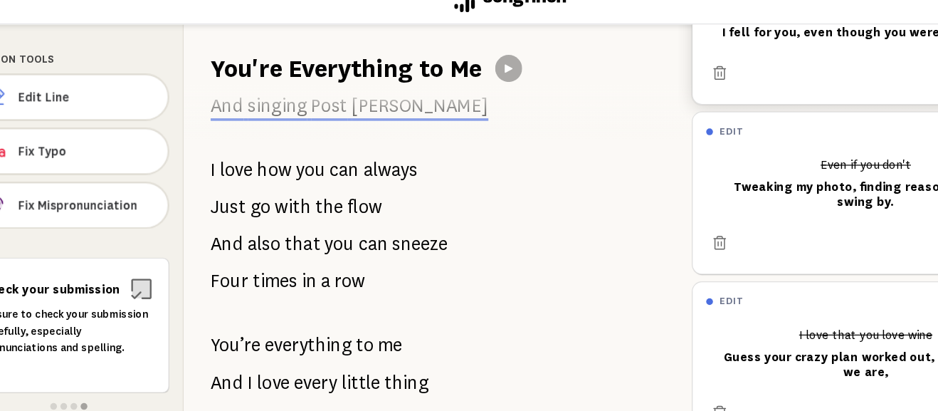
click at [317, 233] on div "Its been awhile Since that night on the trampoline in [DATE] If only we’d have …" at bounding box center [402, 254] width 417 height 314
click at [296, 168] on span "you" at bounding box center [300, 168] width 25 height 28
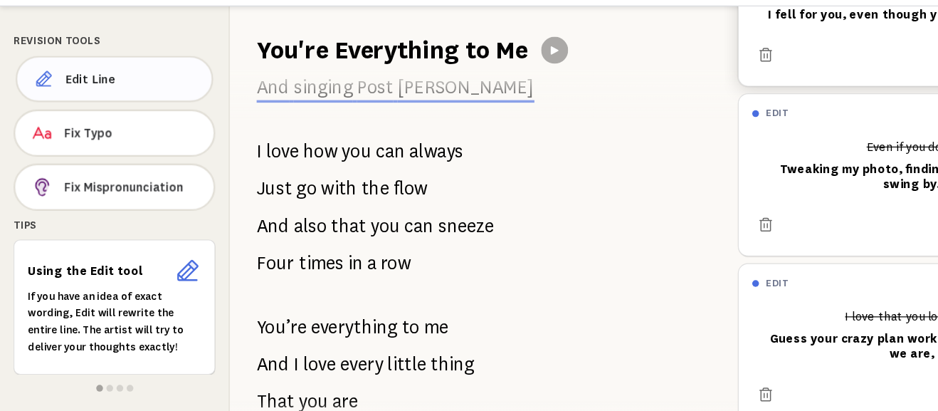
click at [125, 99] on button "Edit Line" at bounding box center [96, 107] width 167 height 39
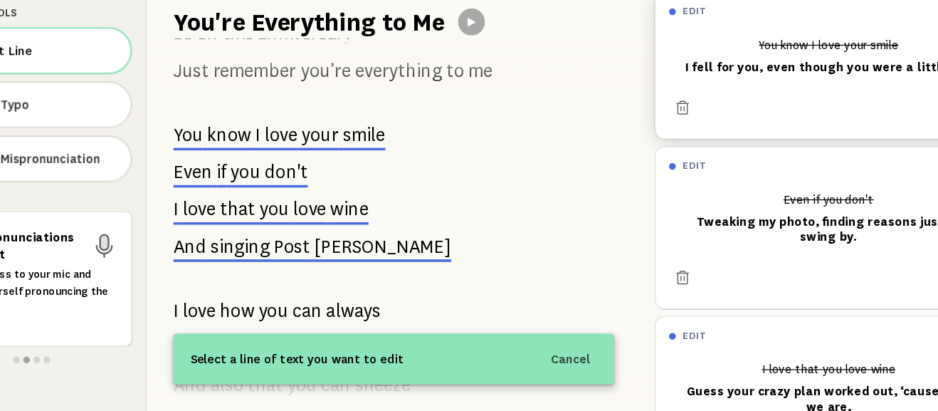
scroll to position [456, 0]
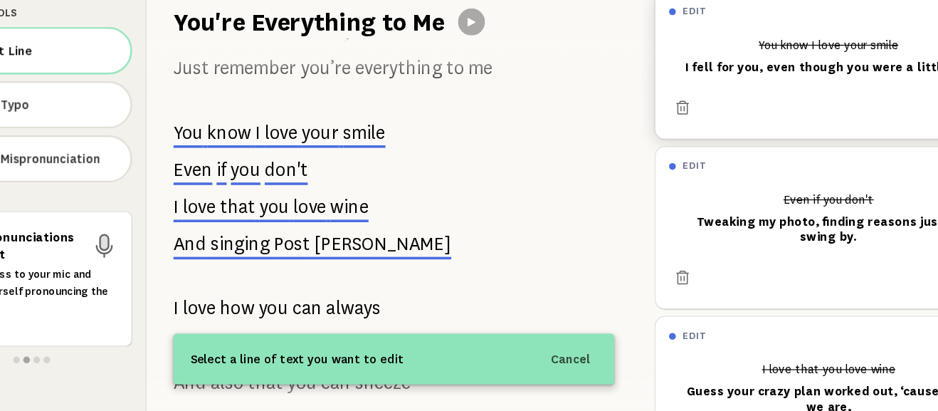
click at [289, 181] on p "You know I love your smile" at bounding box center [305, 176] width 179 height 28
click at [682, 117] on div "You know I love your smile I fell for you, even though you were a little sly," at bounding box center [768, 111] width 269 height 43
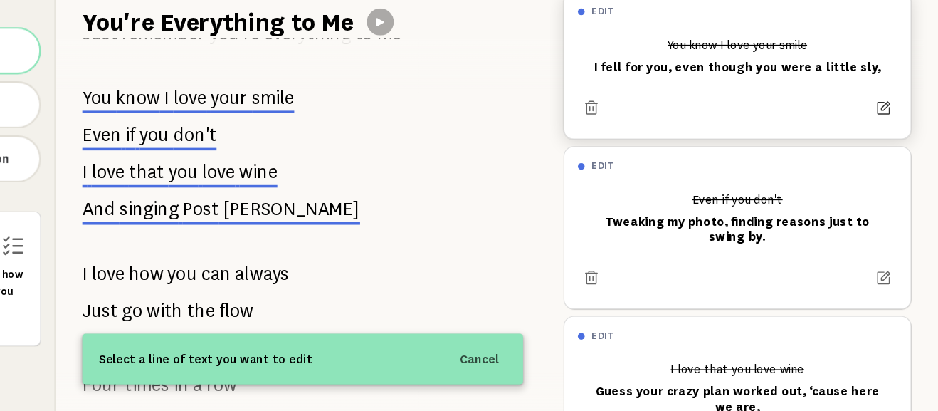
click at [893, 152] on icon at bounding box center [892, 155] width 14 height 14
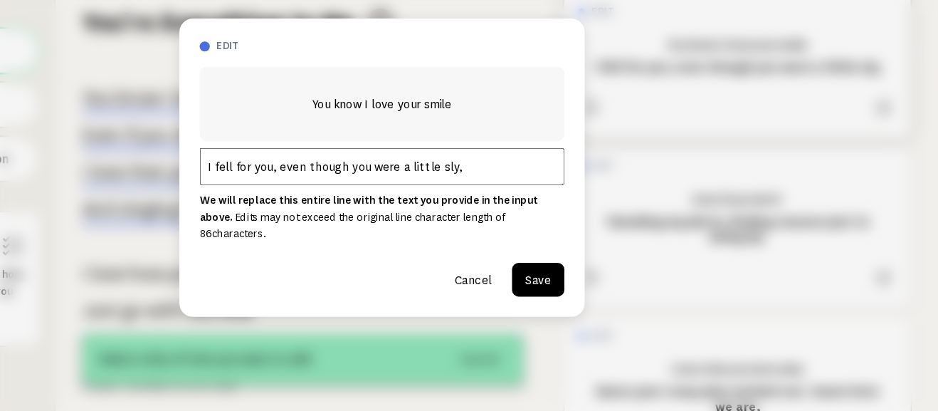
click at [315, 218] on input "I fell for you, even though you were a little sly," at bounding box center [468, 204] width 307 height 31
drag, startPoint x: 576, startPoint y: 211, endPoint x: 421, endPoint y: 209, distance: 154.4
click at [421, 209] on input "You know I fell for you, even though you were a little sly," at bounding box center [468, 204] width 307 height 31
paste input "Now you’re stuck with a little Yorkie by your side, She sneaks"
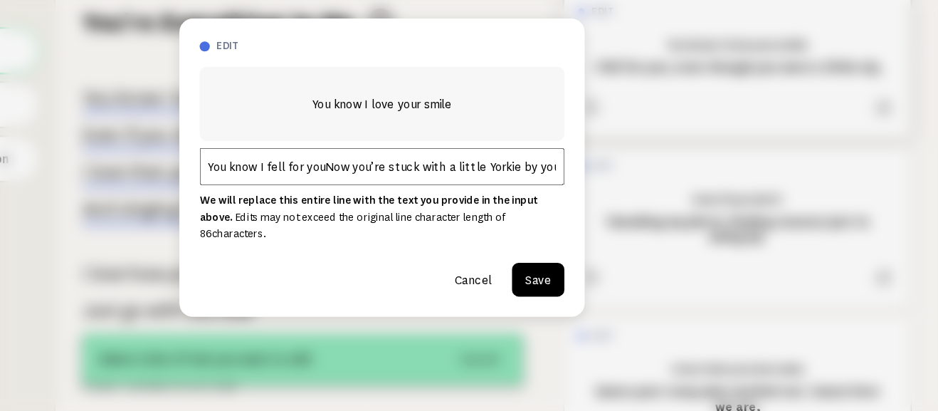
drag, startPoint x: 618, startPoint y: 216, endPoint x: 418, endPoint y: 207, distance: 200.1
click at [418, 207] on input "You know I fell for youNow you’re stuck with a little Yorkie by your side, She …" at bounding box center [468, 204] width 307 height 31
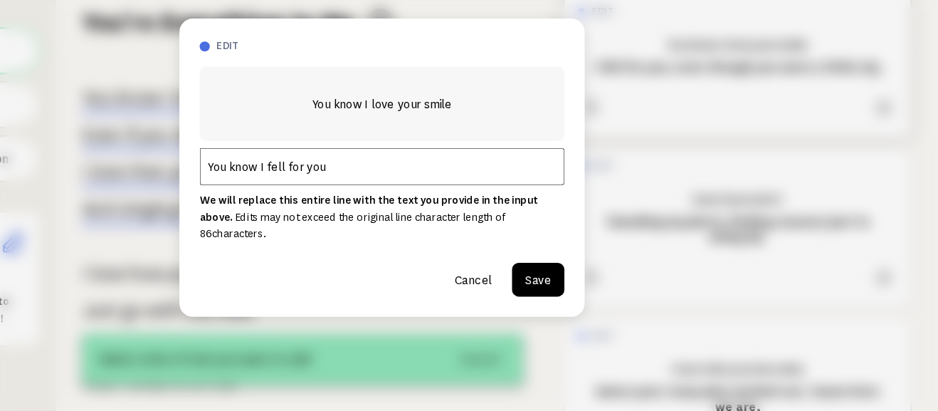
type input "You know I fell for you"
click at [599, 295] on button "Save" at bounding box center [601, 299] width 44 height 28
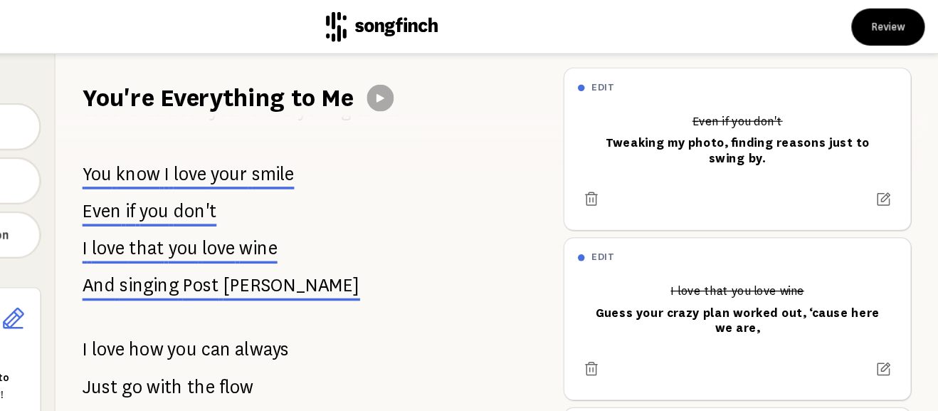
click at [325, 148] on span "your" at bounding box center [339, 146] width 31 height 17
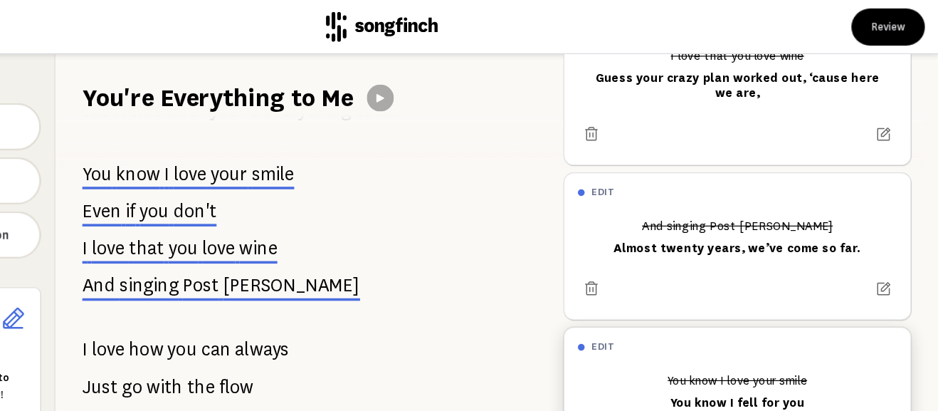
scroll to position [207, 0]
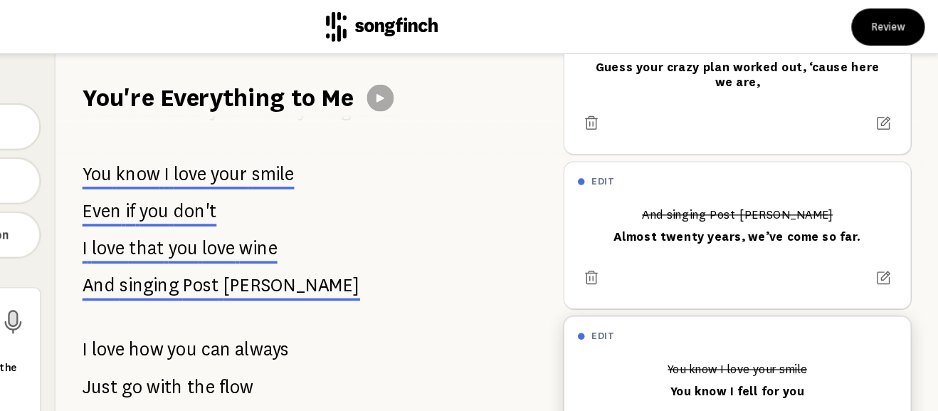
drag, startPoint x: 716, startPoint y: 300, endPoint x: 705, endPoint y: 294, distance: 12.1
click at [707, 299] on div "You know I love your smile You know I fell for you" at bounding box center [768, 320] width 269 height 43
click at [704, 307] on div "You know I love your smile You know I fell for you" at bounding box center [768, 320] width 269 height 43
click at [316, 181] on span "don't" at bounding box center [311, 177] width 36 height 17
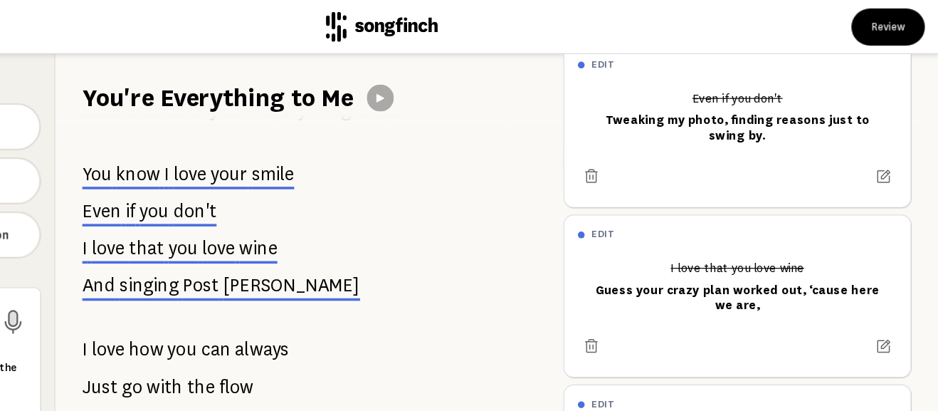
scroll to position [0, 0]
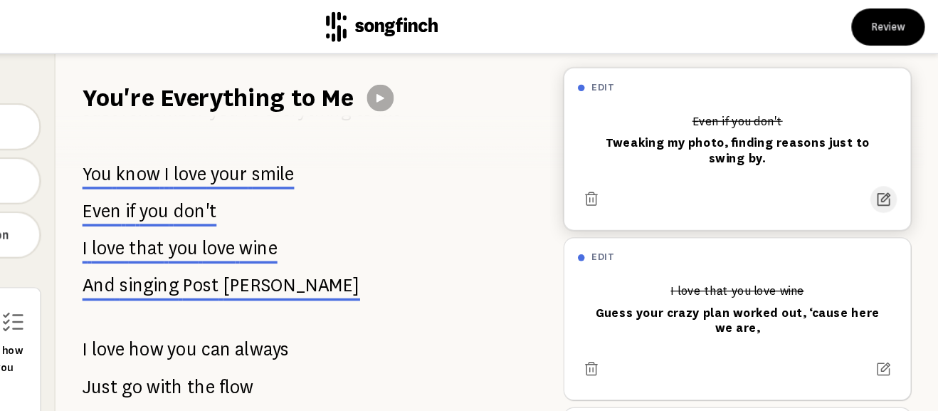
click at [894, 170] on icon at bounding box center [892, 168] width 14 height 14
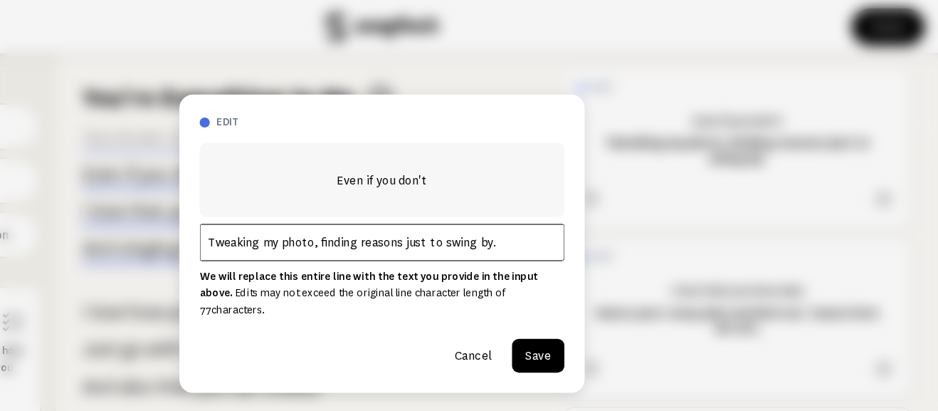
drag, startPoint x: 571, startPoint y: 223, endPoint x: 369, endPoint y: 214, distance: 202.3
click at [372, 215] on input "Tweaking my photo, finding reasons just to swing by." at bounding box center [468, 204] width 307 height 31
type input "T"
type input "Even though you were a little sly"
click at [594, 293] on button "Save" at bounding box center [601, 299] width 44 height 28
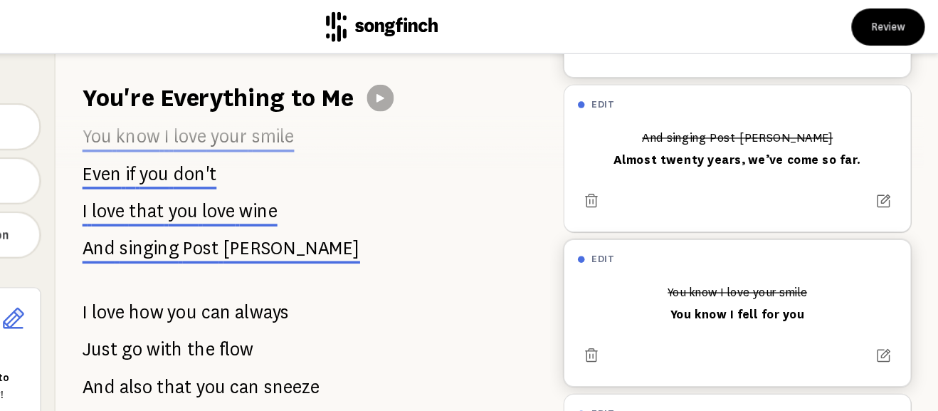
scroll to position [194, 0]
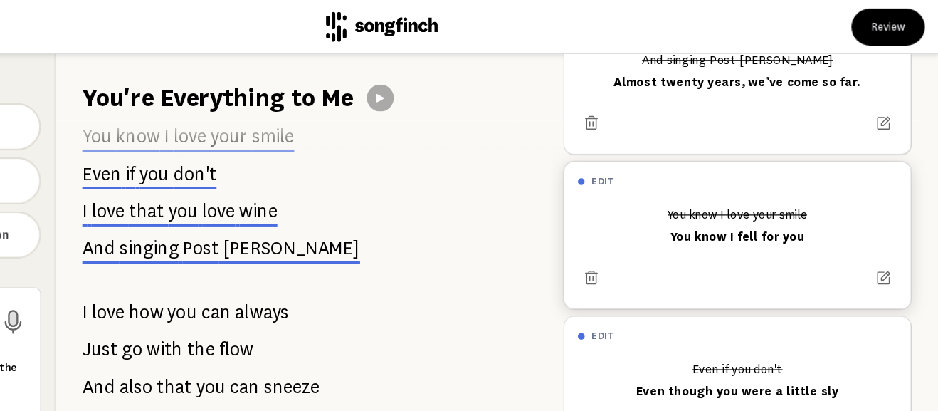
click at [349, 181] on span "wine" at bounding box center [365, 177] width 32 height 17
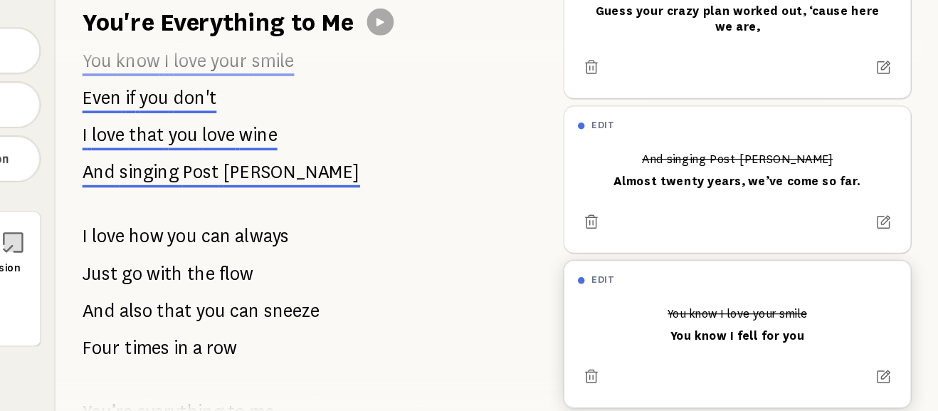
scroll to position [0, 0]
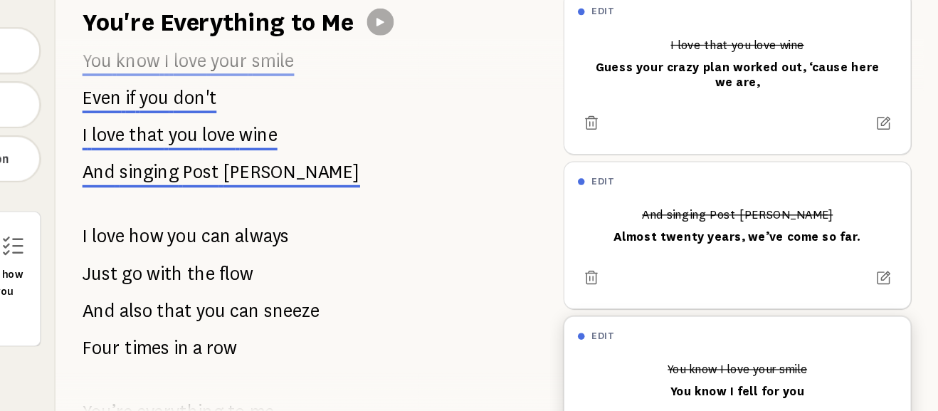
click at [343, 169] on p "I love that you love wine" at bounding box center [298, 178] width 164 height 28
click at [342, 178] on span "love" at bounding box center [331, 177] width 28 height 17
click at [330, 178] on span "love" at bounding box center [331, 177] width 28 height 17
click at [886, 165] on icon at bounding box center [892, 168] width 14 height 14
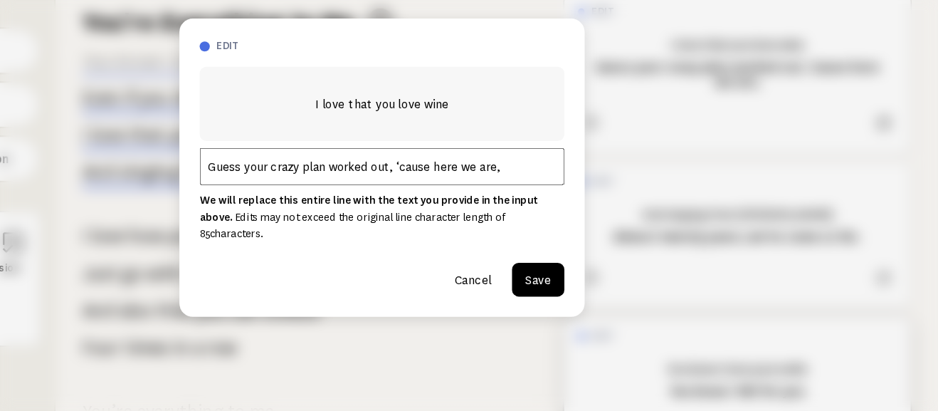
scroll to position [548, 0]
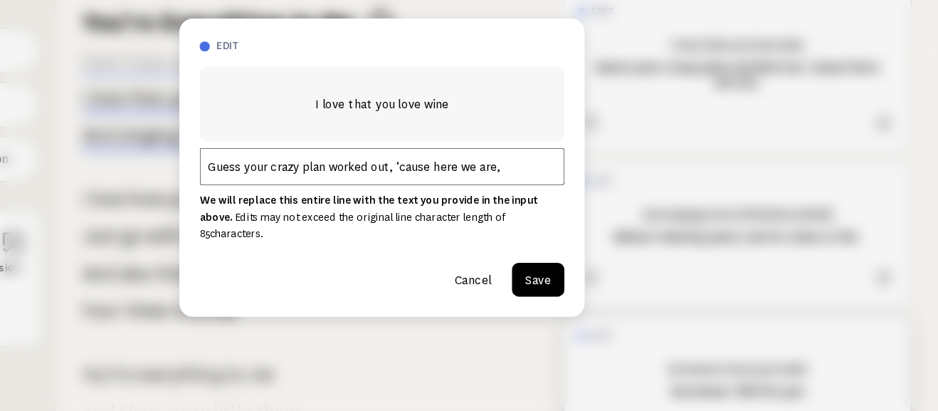
drag, startPoint x: 559, startPoint y: 215, endPoint x: 208, endPoint y: 128, distance: 361.4
click at [208, 128] on div "edit I love that you love wine Guess your crazy plan worked out, ‘cause here we…" at bounding box center [469, 205] width 938 height 411
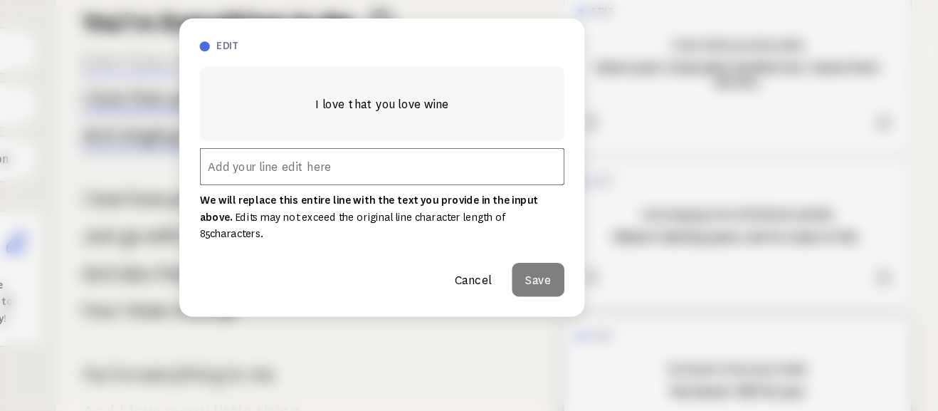
paste input "Tweaking my photo"
drag, startPoint x: 381, startPoint y: 213, endPoint x: 367, endPoint y: 213, distance: 13.5
click at [367, 213] on input "Tweaking my photo" at bounding box center [468, 204] width 307 height 31
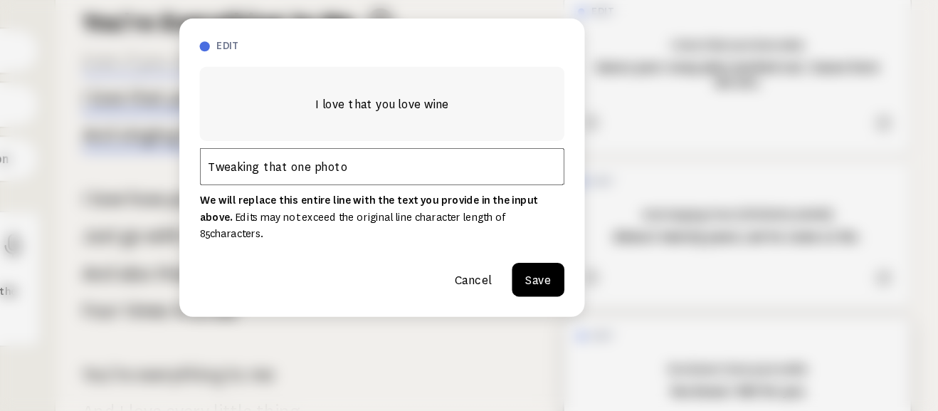
type input "Tweaking that one photo"
click at [602, 299] on button "Save" at bounding box center [601, 299] width 44 height 28
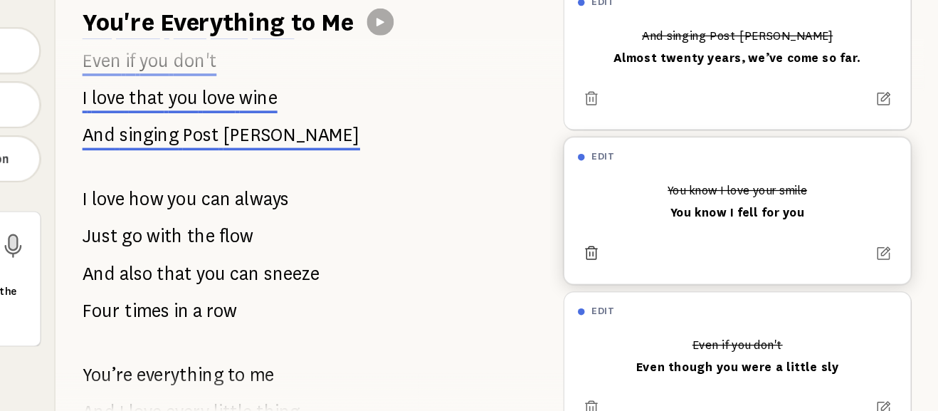
scroll to position [0, 0]
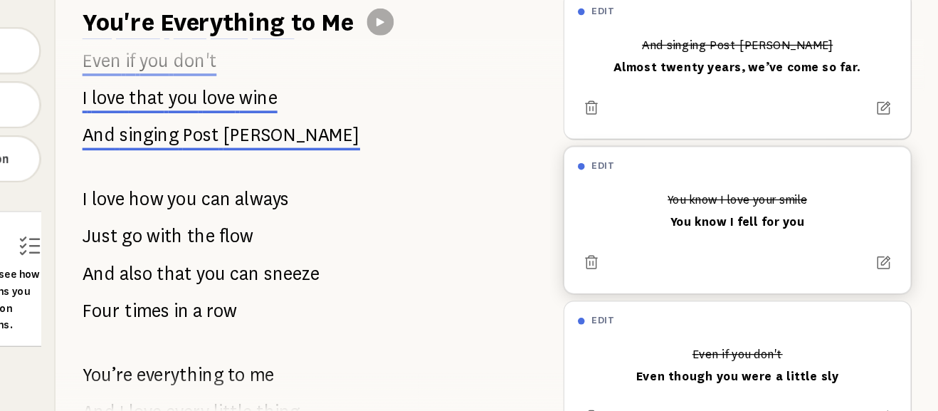
click at [283, 176] on span "singing" at bounding box center [273, 177] width 50 height 17
click at [280, 180] on span "singing" at bounding box center [273, 177] width 50 height 17
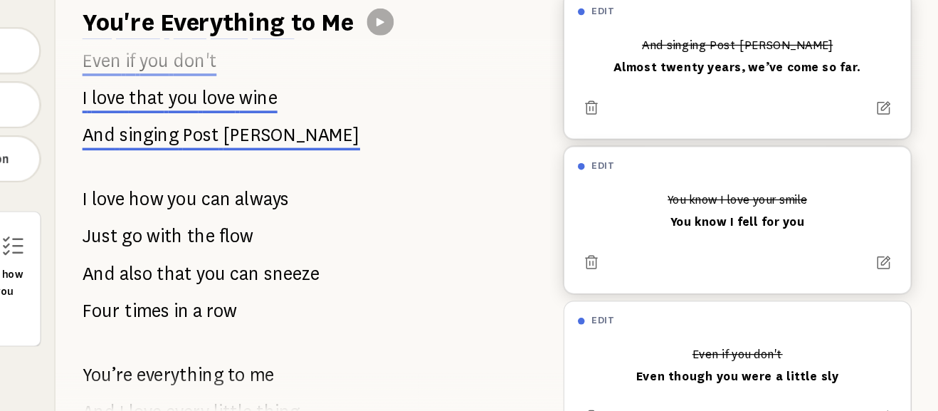
click at [791, 123] on div "And singing [PERSON_NAME] Almost twenty years, we’ve come so far." at bounding box center [768, 111] width 269 height 43
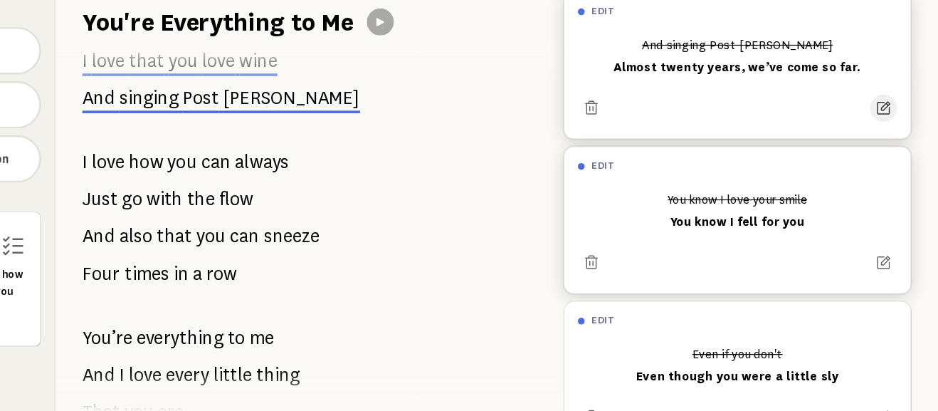
click at [881, 156] on button at bounding box center [891, 155] width 23 height 23
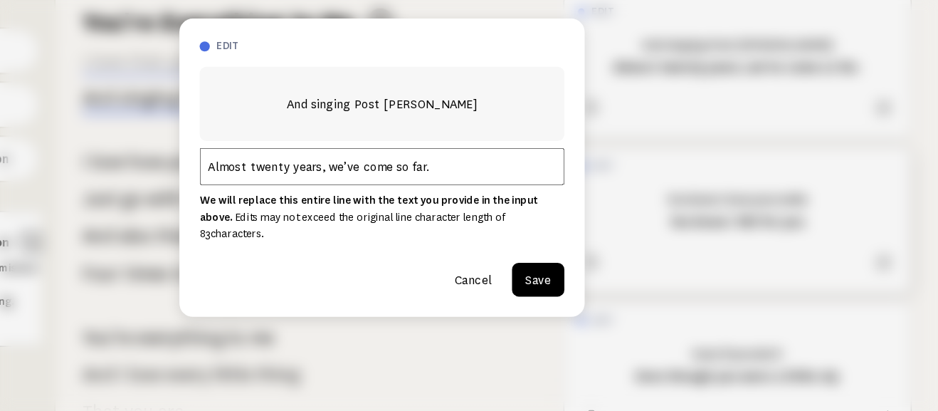
drag, startPoint x: 517, startPoint y: 226, endPoint x: 332, endPoint y: 213, distance: 186.2
click at [332, 213] on input "Almost twenty years, we’ve come so far." at bounding box center [468, 204] width 307 height 31
type input "And finding reasons to swing by"
click at [595, 294] on button "Save" at bounding box center [601, 299] width 44 height 28
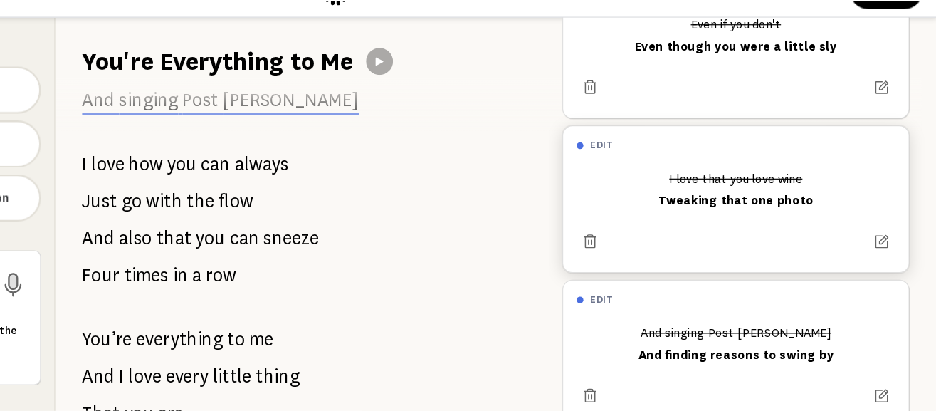
scroll to position [181, 0]
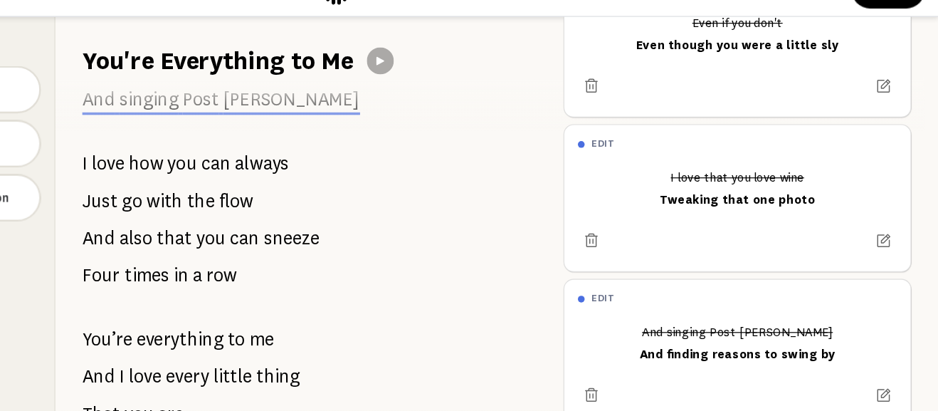
click at [317, 167] on span "can" at bounding box center [329, 169] width 25 height 28
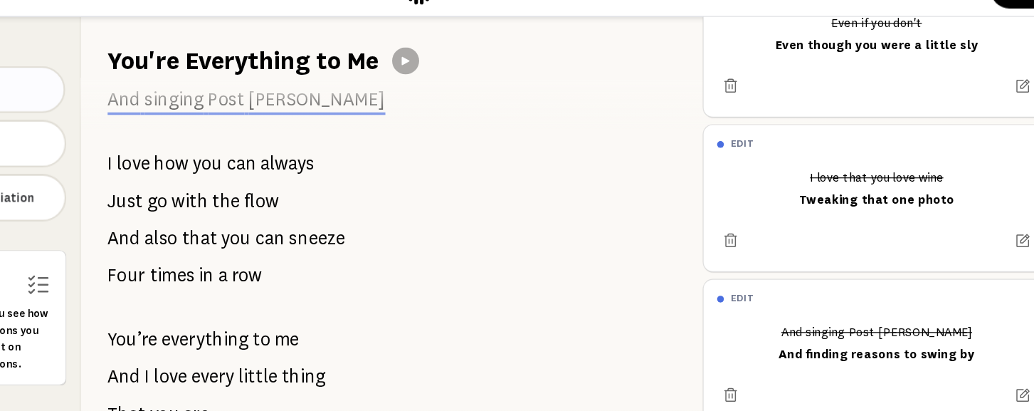
click at [159, 100] on span "Edit Line" at bounding box center [111, 107] width 113 height 14
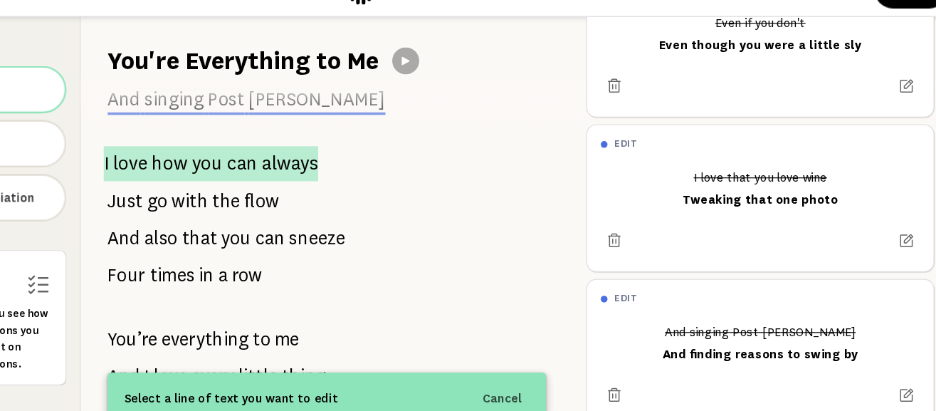
click at [266, 175] on span "how" at bounding box center [268, 169] width 31 height 30
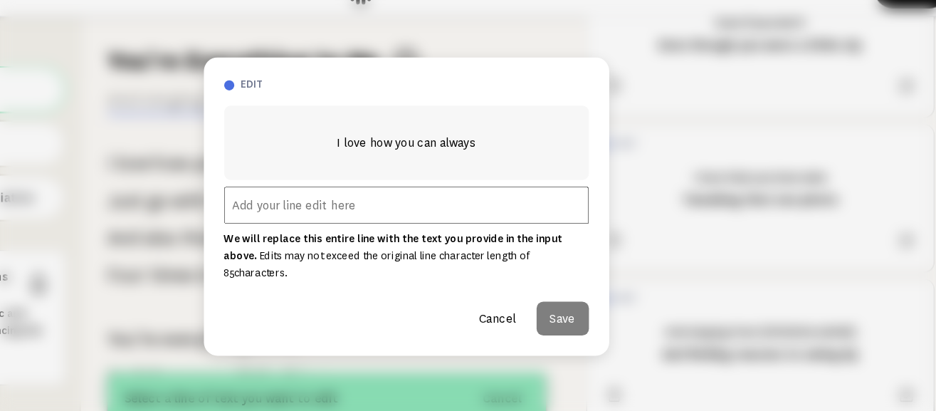
click at [355, 216] on input "text" at bounding box center [468, 204] width 307 height 31
paste input "Guess your crazy plan worked out"
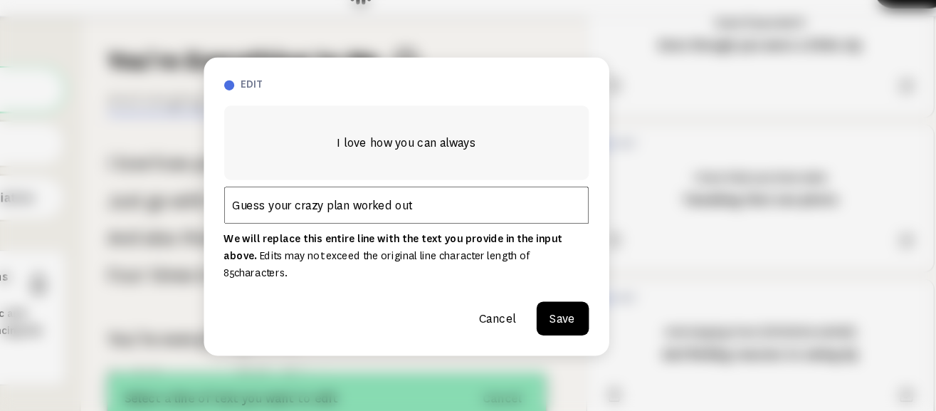
type input "Guess your crazy plan worked out"
click at [602, 293] on button "Save" at bounding box center [600, 299] width 44 height 28
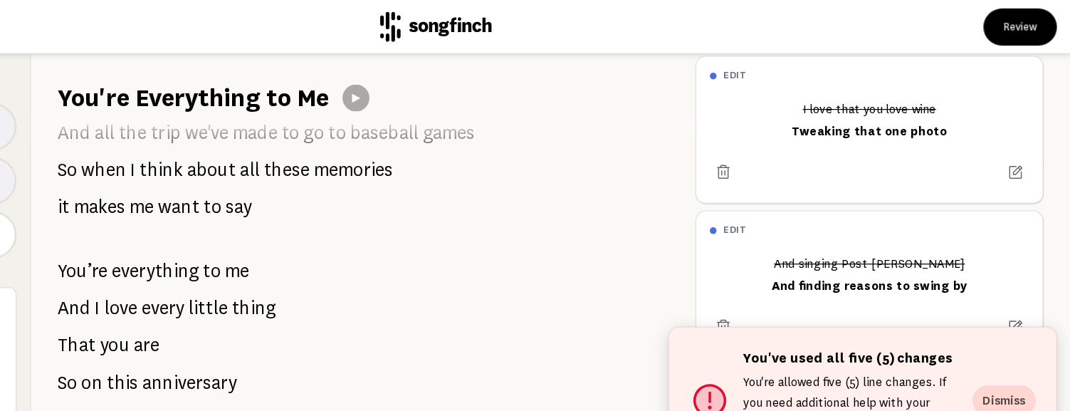
scroll to position [0, 0]
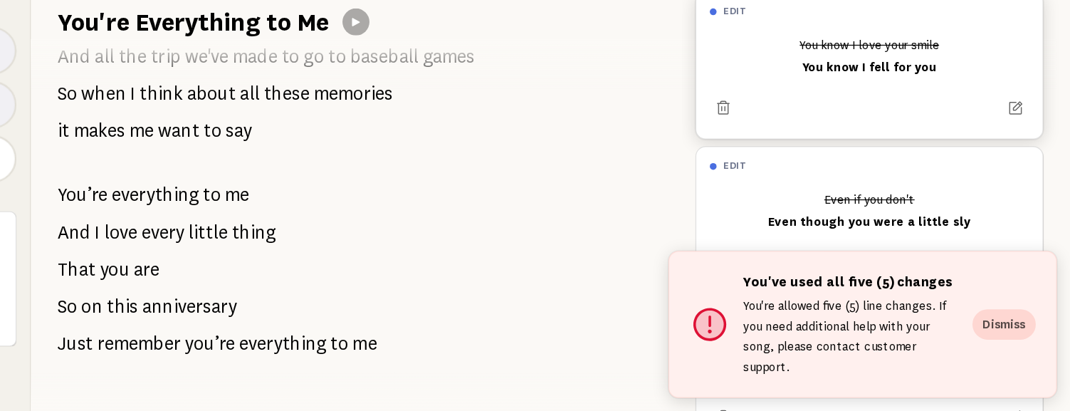
drag, startPoint x: 1001, startPoint y: 349, endPoint x: 961, endPoint y: 369, distance: 45.2
click at [937, 369] on div "You've used all five (5) changes You're allowed five (5) line changes. If you n…" at bounding box center [894, 337] width 327 height 124
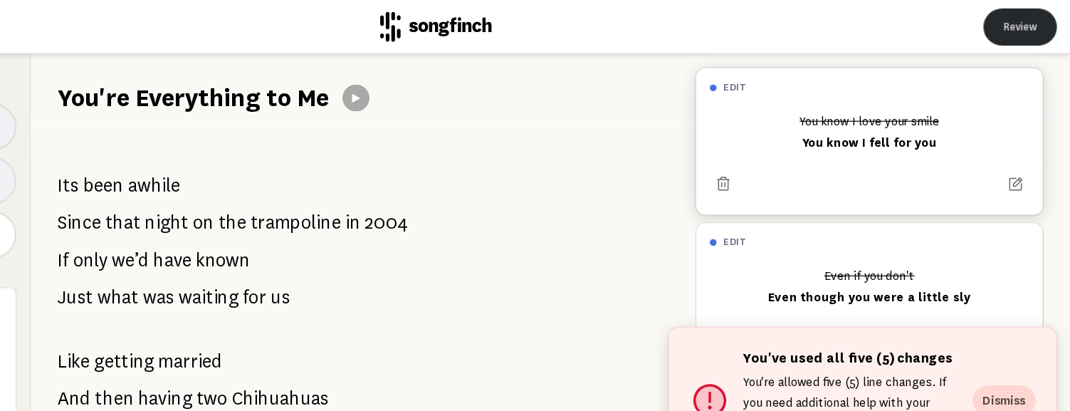
click at [937, 20] on button "Review" at bounding box center [1027, 22] width 62 height 31
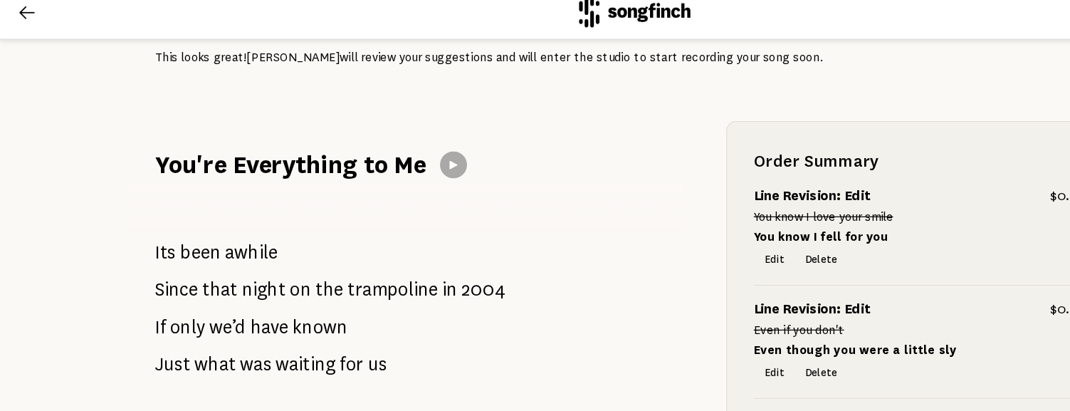
scroll to position [51, 0]
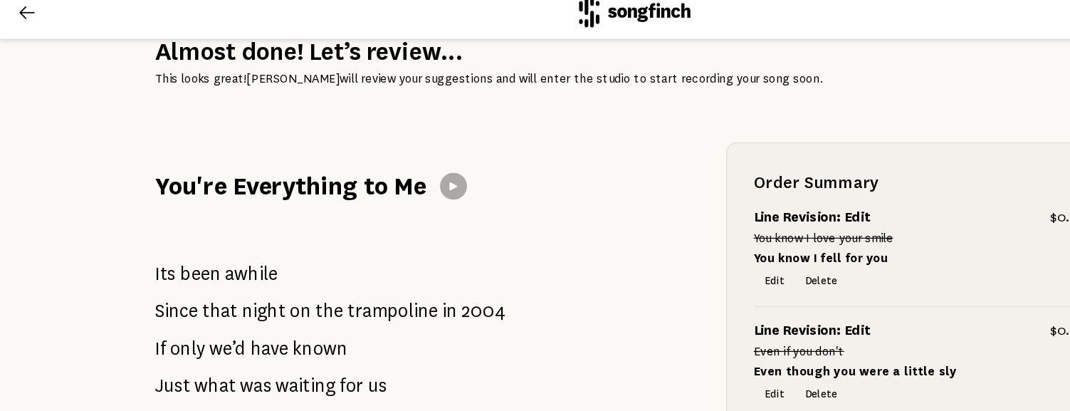
drag, startPoint x: 130, startPoint y: 221, endPoint x: 214, endPoint y: 325, distance: 134.1
drag, startPoint x: 130, startPoint y: 240, endPoint x: 209, endPoint y: 291, distance: 94.7
click at [162, 241] on span "been" at bounding box center [169, 242] width 34 height 28
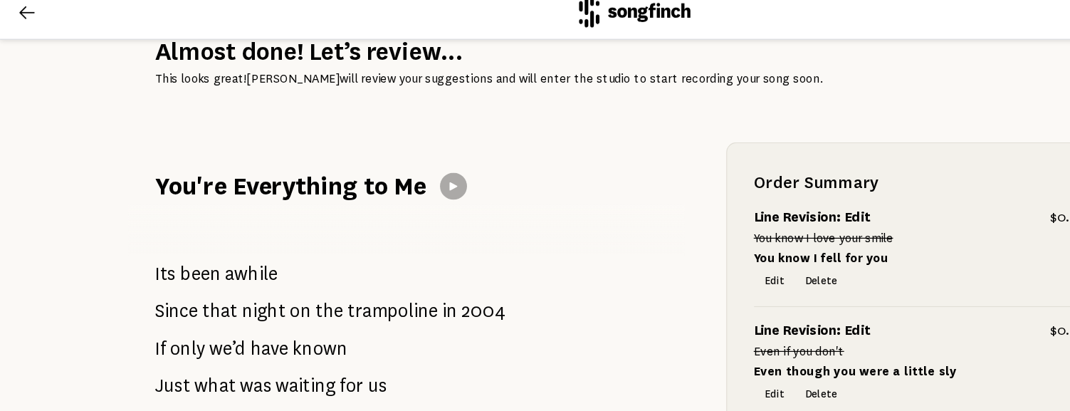
drag, startPoint x: 134, startPoint y: 240, endPoint x: 239, endPoint y: 290, distance: 116.8
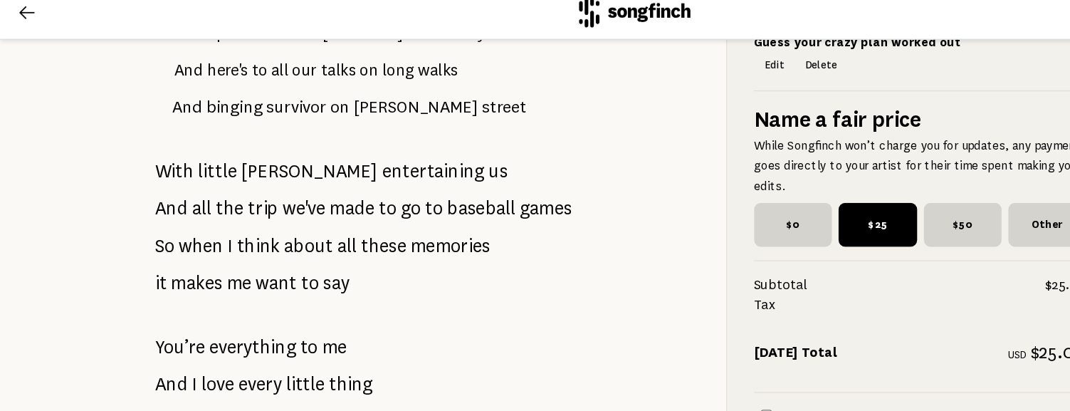
scroll to position [1267, 0]
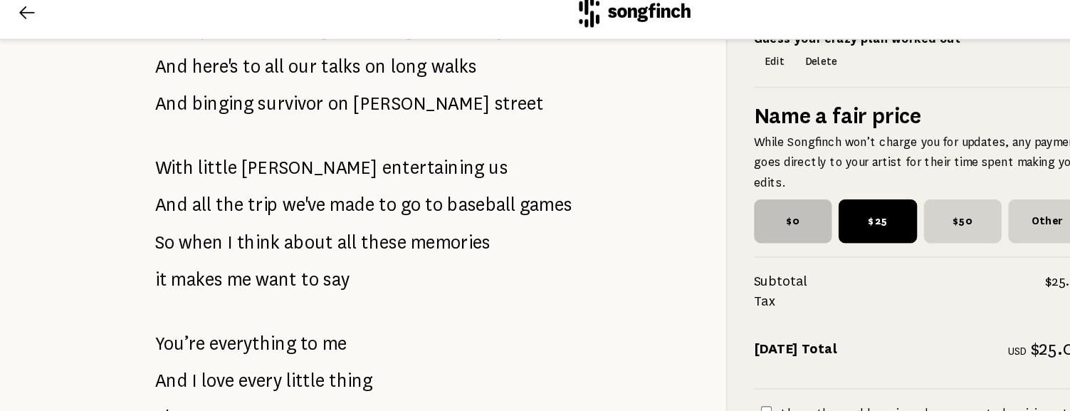
click at [680, 192] on span "$0" at bounding box center [668, 198] width 66 height 37
click at [645, 189] on input "$0" at bounding box center [639, 184] width 9 height 9
radio input "true"
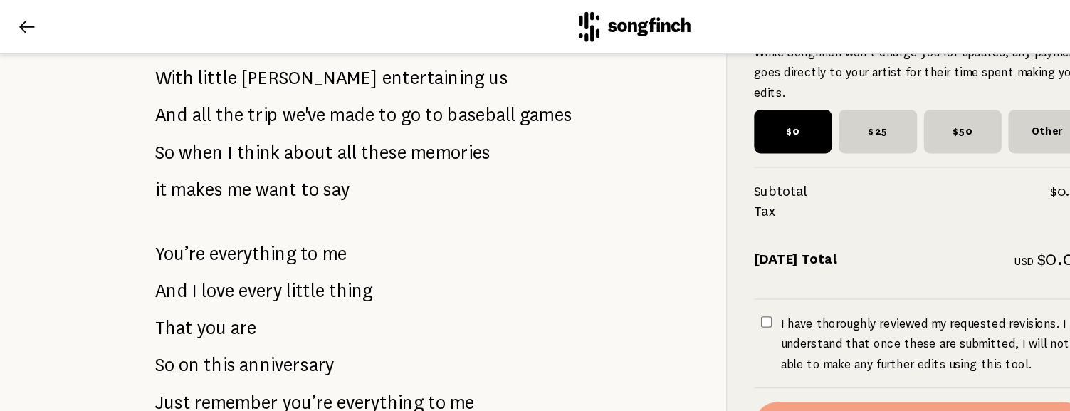
scroll to position [1420, 0]
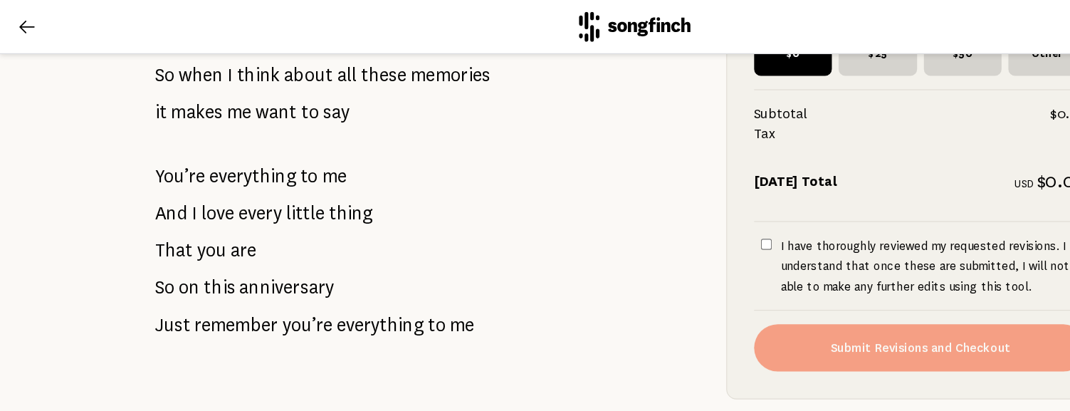
click at [648, 209] on input "I have thoroughly reviewed my requested revisions. I understand that once these…" at bounding box center [645, 205] width 9 height 9
checkbox input "true"
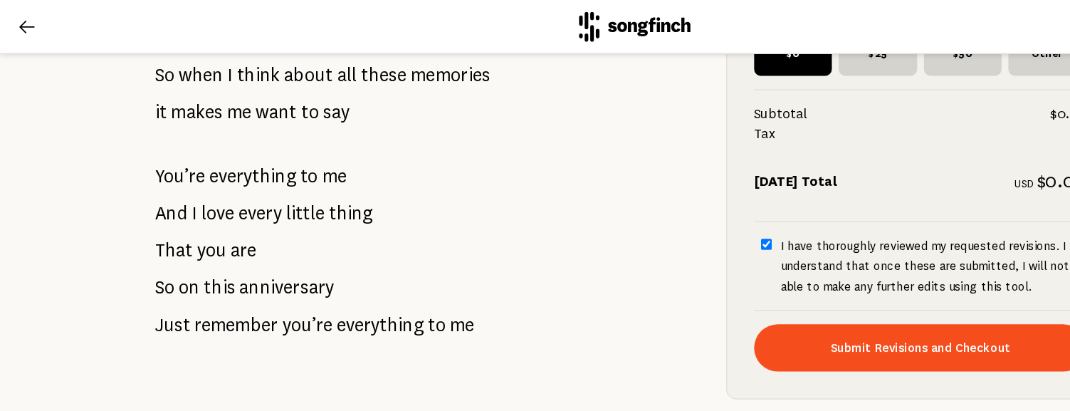
click at [26, 20] on icon at bounding box center [22, 22] width 17 height 17
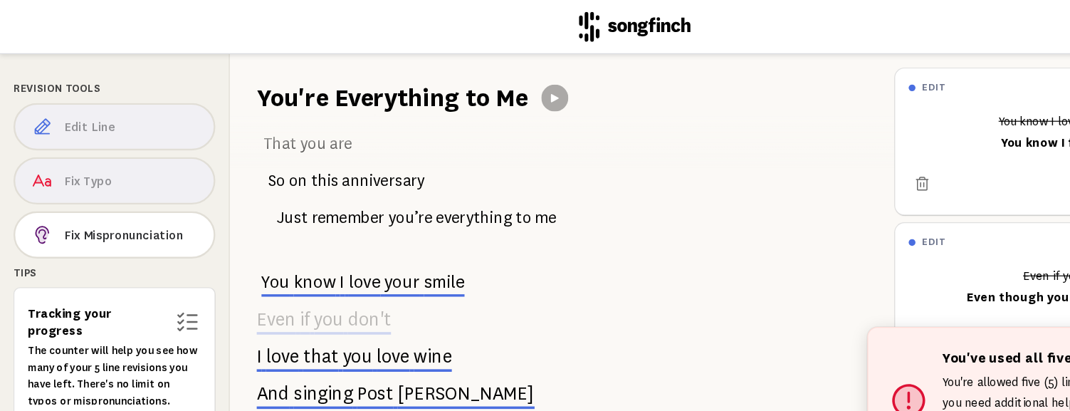
scroll to position [358, 0]
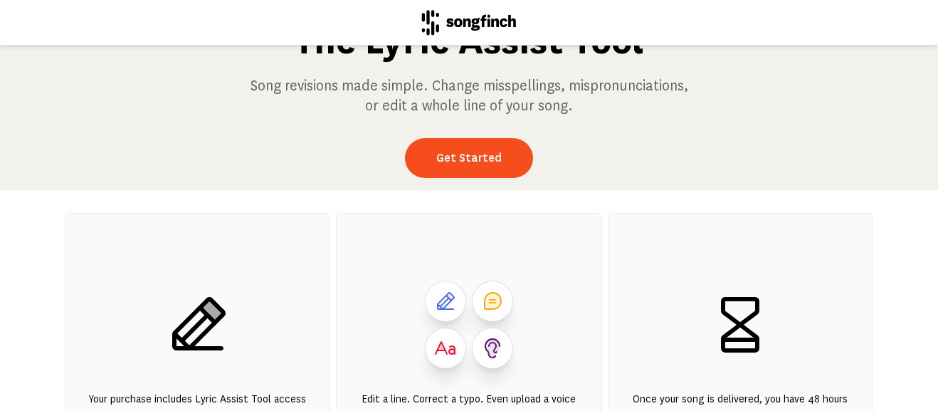
scroll to position [63, 0]
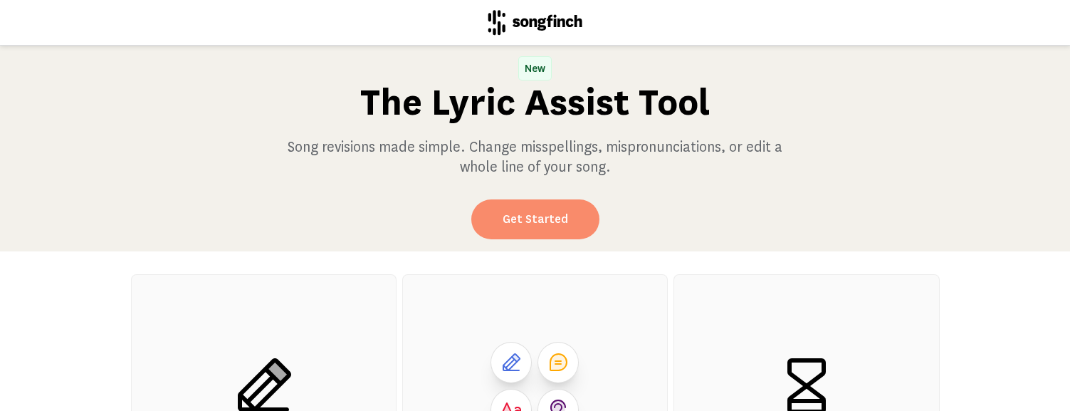
click at [537, 220] on link "Get Started" at bounding box center [535, 219] width 128 height 40
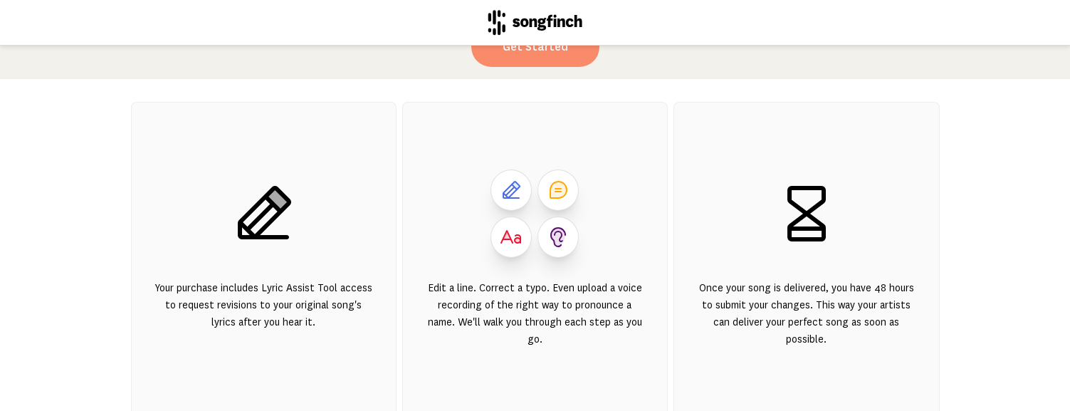
scroll to position [193, 0]
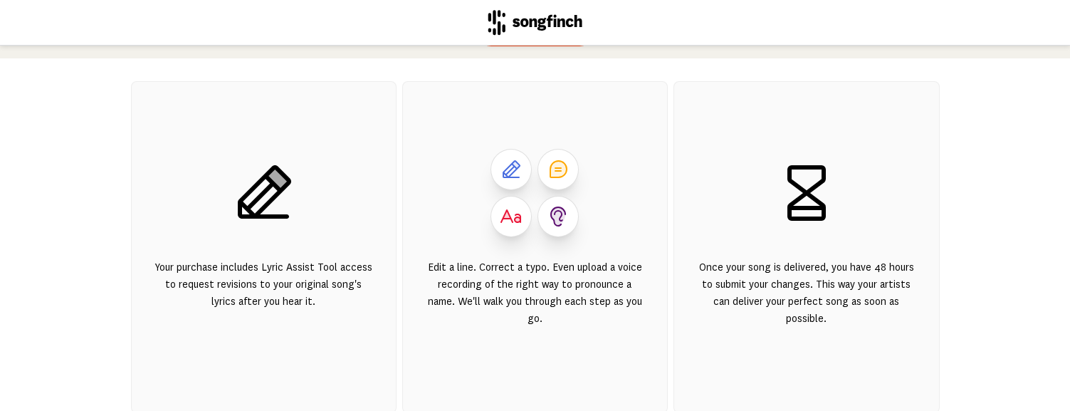
click at [272, 204] on icon at bounding box center [263, 193] width 68 height 68
click at [283, 263] on div "Your purchase includes Lyric Assist Tool access to request revisions to your or…" at bounding box center [263, 300] width 218 height 85
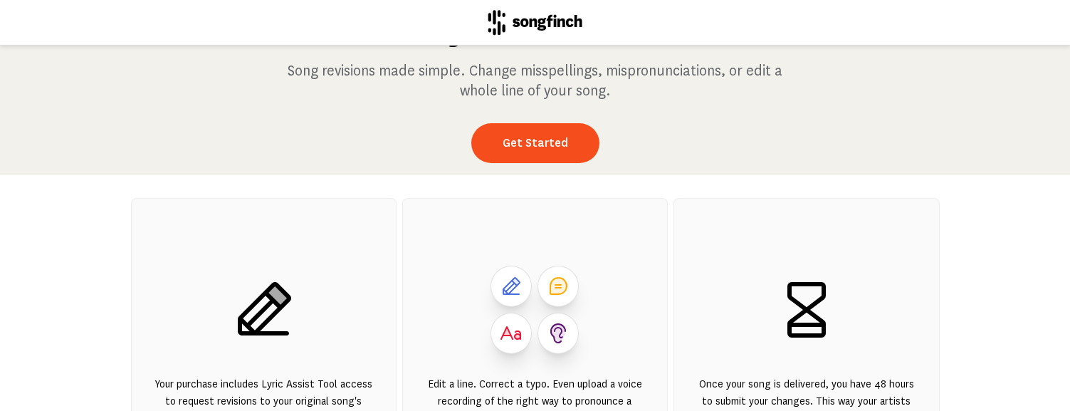
scroll to position [80, 0]
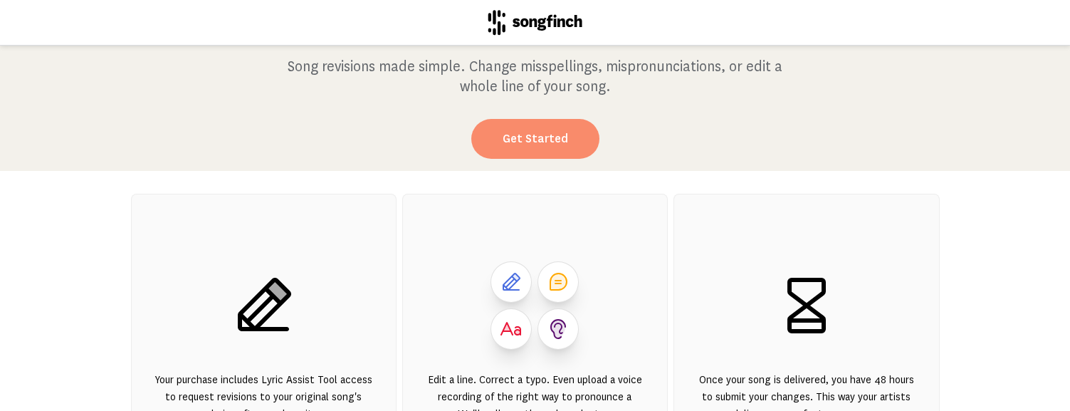
click at [550, 137] on link "Get Started" at bounding box center [535, 139] width 128 height 40
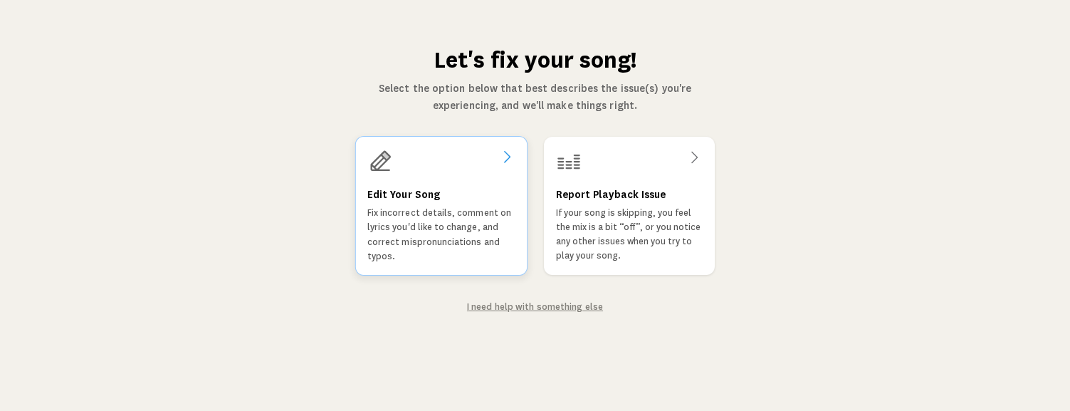
click at [466, 183] on div "Edit Your Song Fix incorrect details, comment on lyrics you'd like to change, a…" at bounding box center [440, 205] width 172 height 139
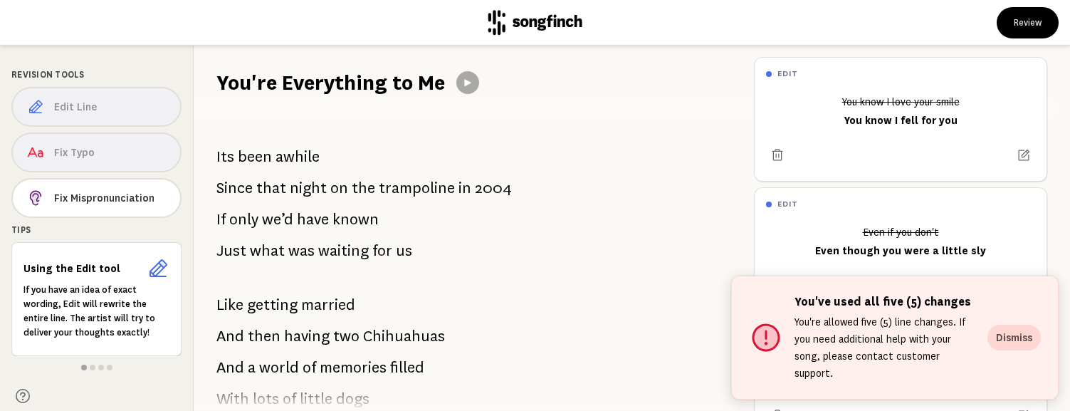
drag, startPoint x: 228, startPoint y: 149, endPoint x: 274, endPoint y: 174, distance: 52.3
click at [274, 174] on div "Its been awhile Since that night on the trampoline in [DATE] If only we’d have …" at bounding box center [468, 254] width 549 height 314
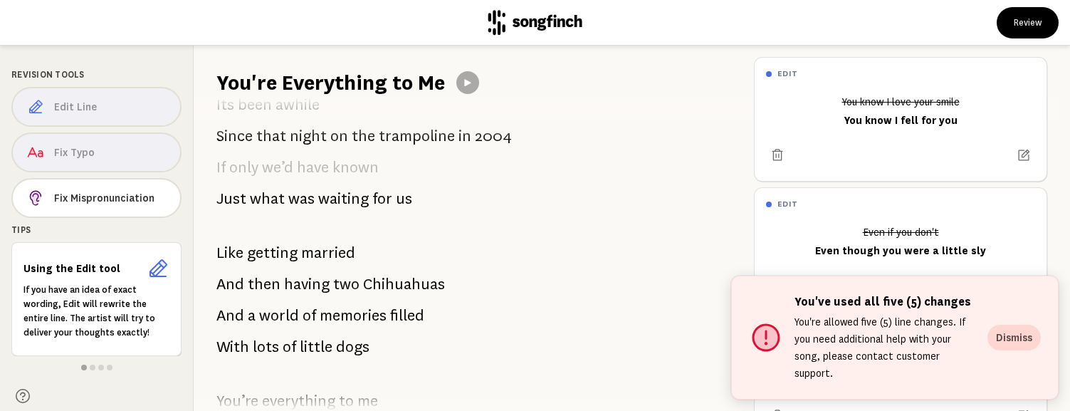
scroll to position [28, 0]
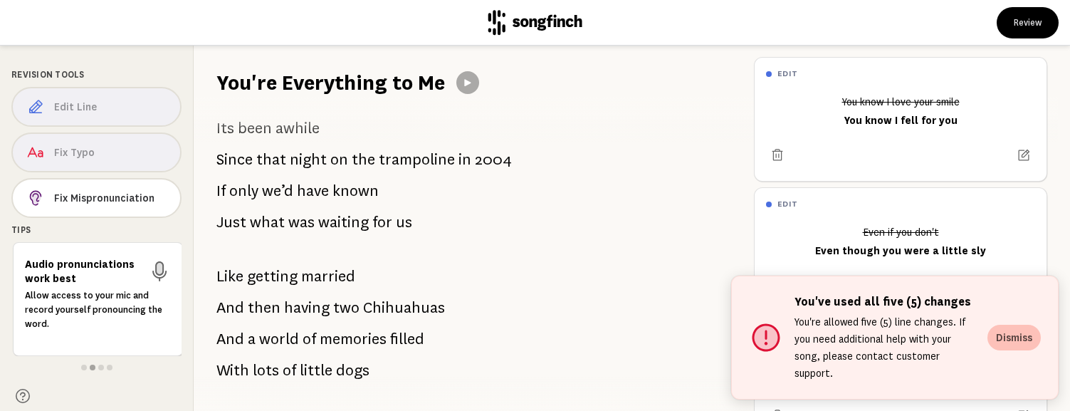
click at [1008, 341] on button "Dismiss" at bounding box center [1013, 337] width 53 height 26
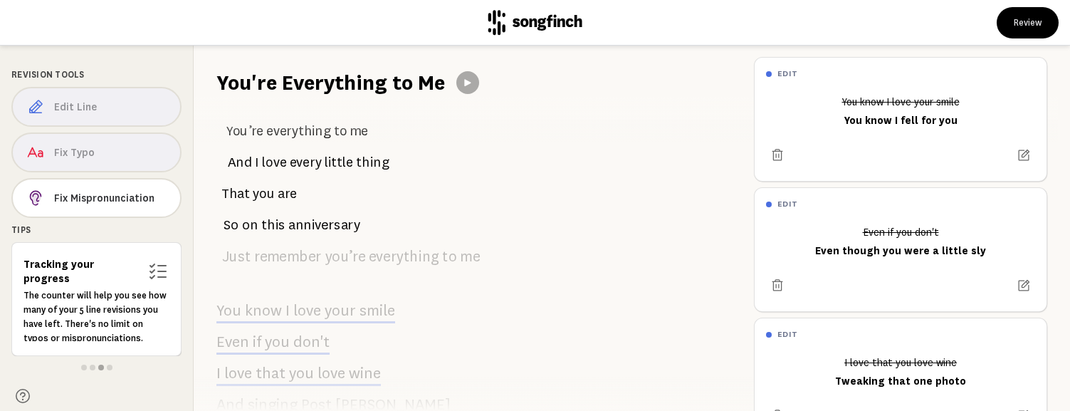
scroll to position [0, 0]
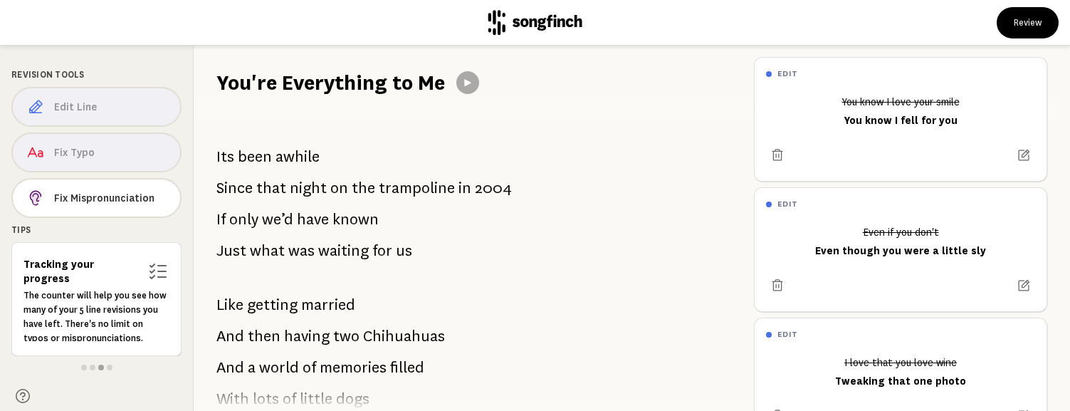
drag, startPoint x: 214, startPoint y: 156, endPoint x: 298, endPoint y: 207, distance: 98.4
click at [298, 207] on div "Its been awhile Since that night on the trampoline in [DATE] If only we’d have …" at bounding box center [468, 254] width 549 height 314
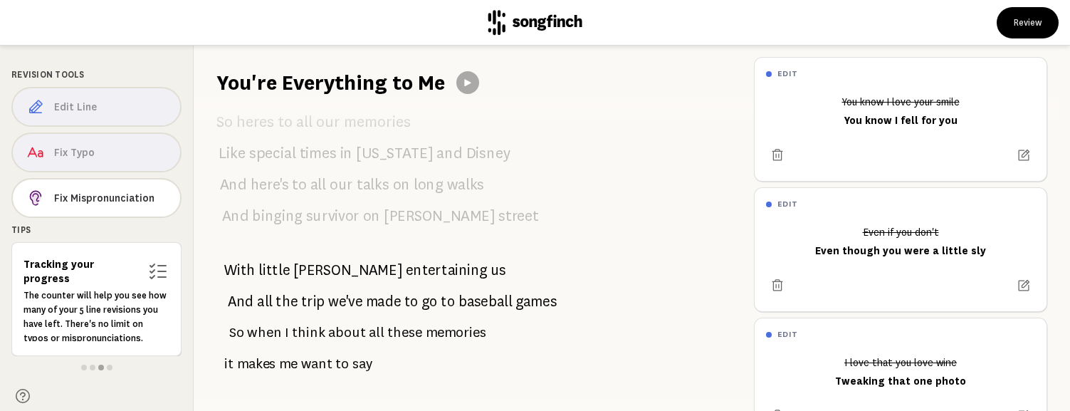
scroll to position [1168, 0]
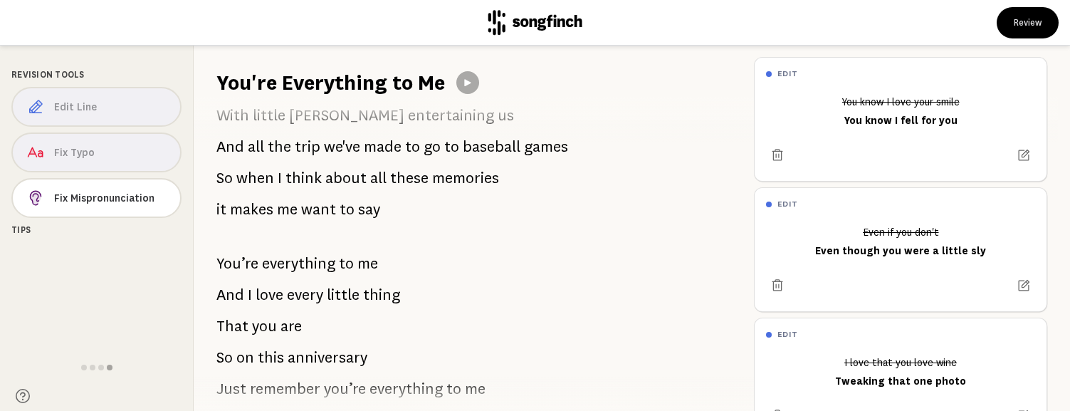
drag, startPoint x: 489, startPoint y: 364, endPoint x: 231, endPoint y: 213, distance: 298.8
click at [231, 213] on div "Its been awhile Since that night on the trampoline in [DATE] If only we’d have …" at bounding box center [468, 254] width 549 height 314
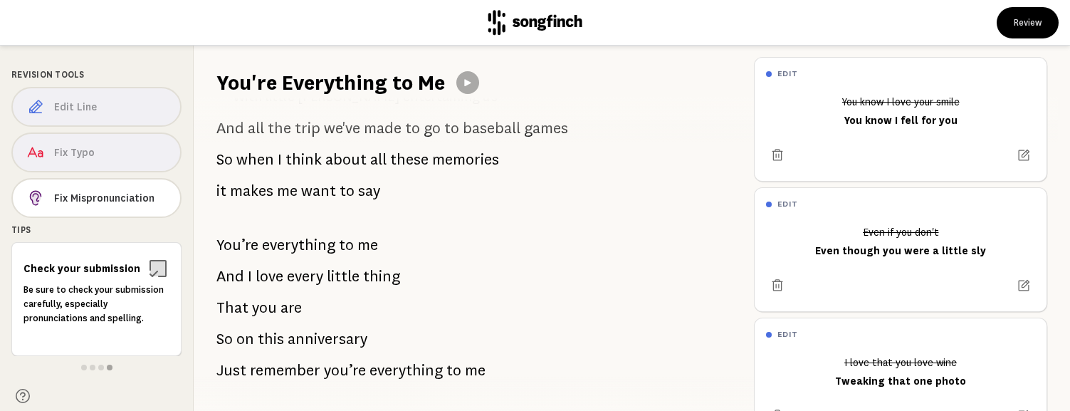
scroll to position [1203, 0]
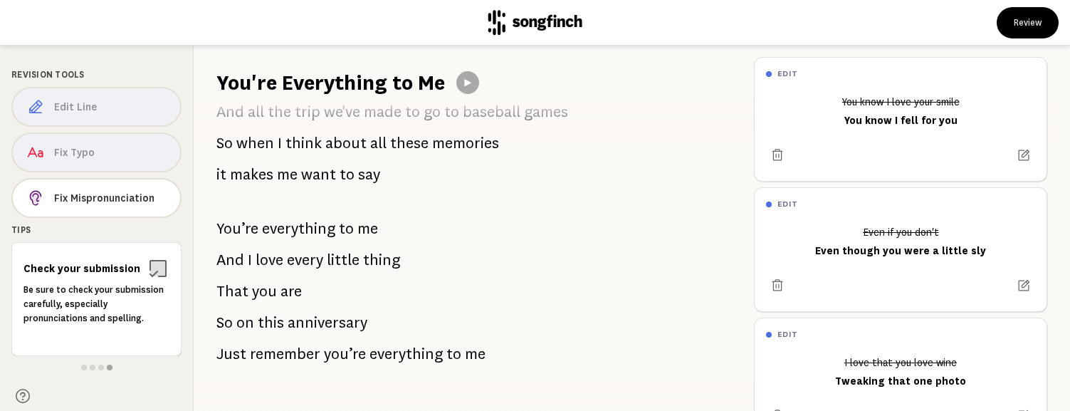
drag, startPoint x: 471, startPoint y: 332, endPoint x: 332, endPoint y: 209, distance: 185.5
click at [334, 209] on div "Its been awhile Since that night on the trampoline in [DATE] If only we’d have …" at bounding box center [468, 254] width 549 height 314
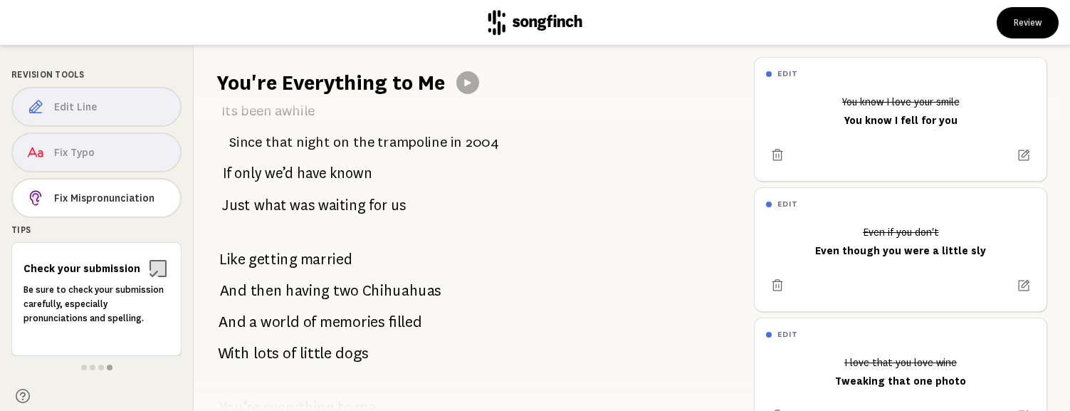
scroll to position [0, 0]
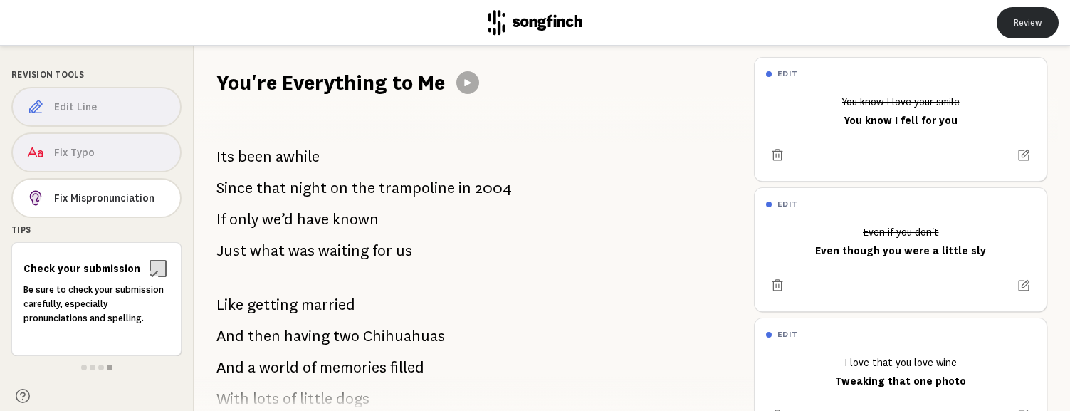
click at [1014, 26] on button "Review" at bounding box center [1027, 22] width 62 height 31
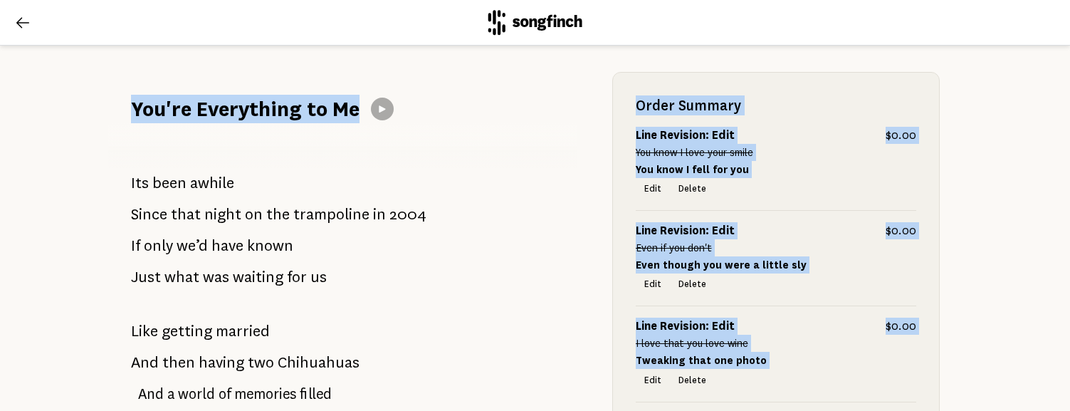
scroll to position [196, 0]
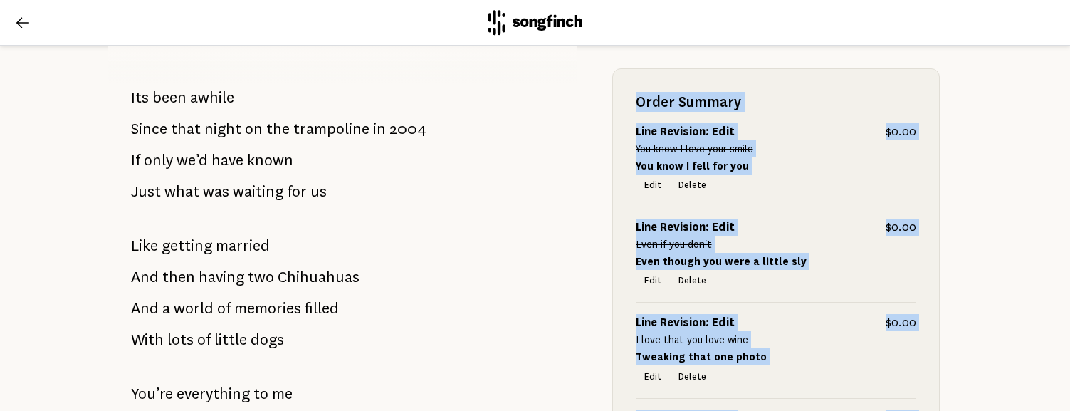
drag, startPoint x: 132, startPoint y: 89, endPoint x: 202, endPoint y: 134, distance: 83.3
drag, startPoint x: 132, startPoint y: 98, endPoint x: 218, endPoint y: 113, distance: 87.4
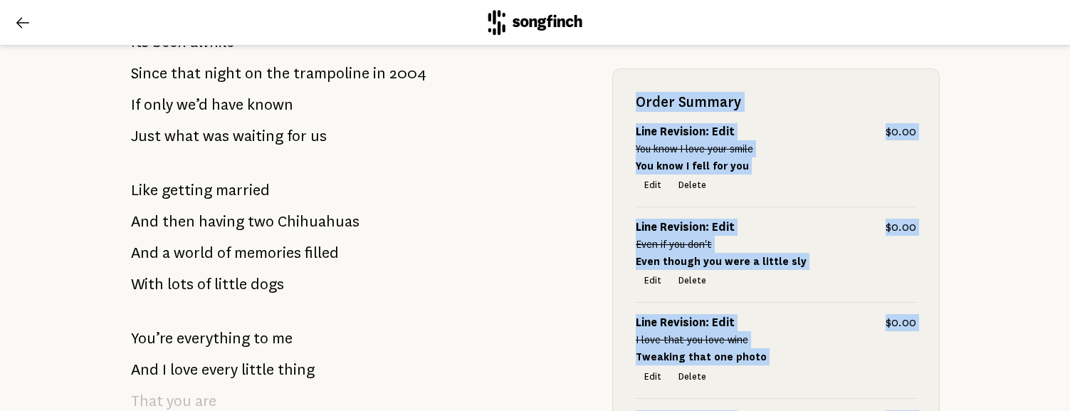
scroll to position [208, 0]
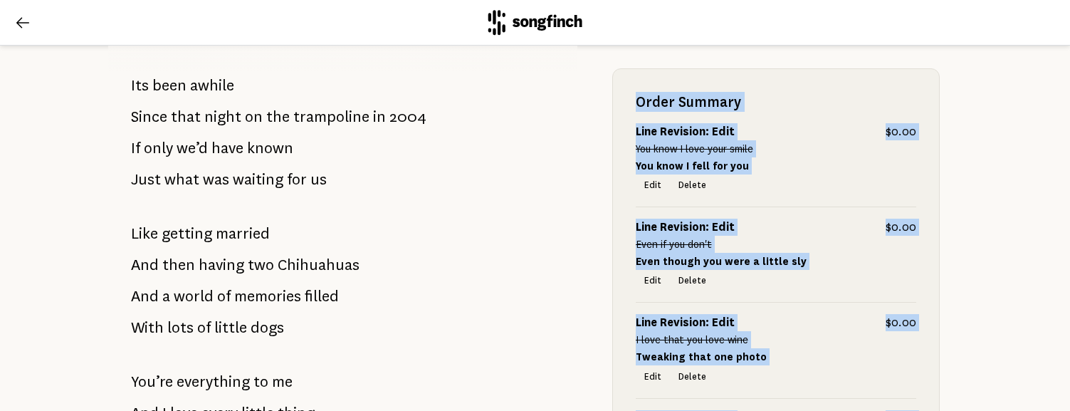
click at [137, 83] on span "Its" at bounding box center [140, 85] width 18 height 28
drag, startPoint x: 132, startPoint y: 83, endPoint x: 199, endPoint y: 152, distance: 96.1
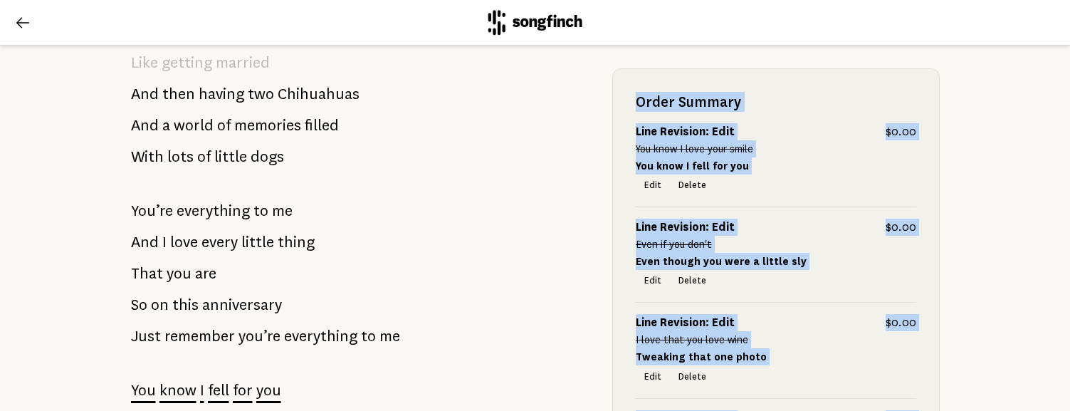
scroll to position [378, 0]
